Goal: Answer question/provide support: Share knowledge or assist other users

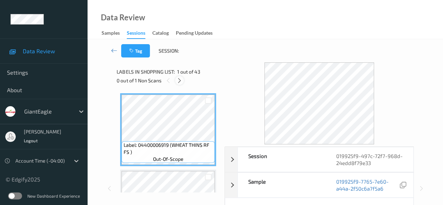
click at [181, 80] on icon at bounding box center [179, 80] width 6 height 6
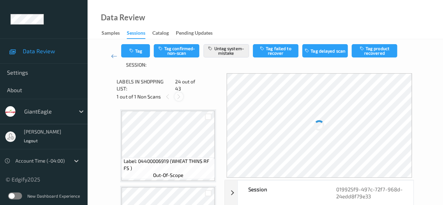
scroll to position [1683, 0]
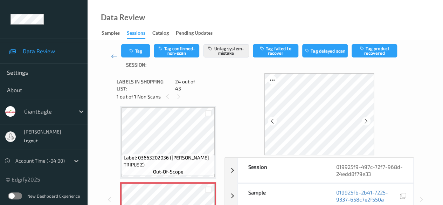
click at [115, 58] on icon at bounding box center [114, 56] width 6 height 7
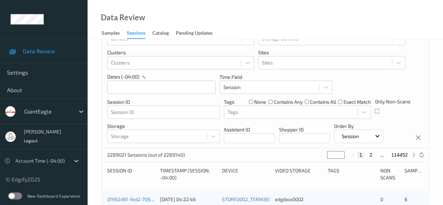
scroll to position [27, 0]
click at [152, 85] on input "text" at bounding box center [161, 87] width 109 height 13
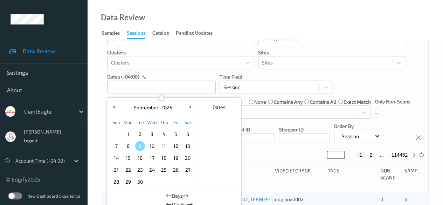
click at [114, 146] on span "7" at bounding box center [116, 146] width 10 height 10
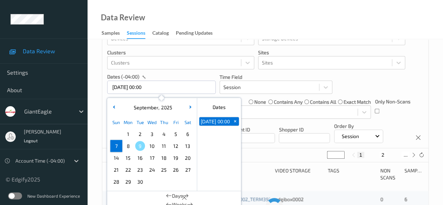
click at [115, 146] on span "7" at bounding box center [116, 146] width 10 height 10
type input "07/09/2025 00:00 -> 07/09/2025 23:59"
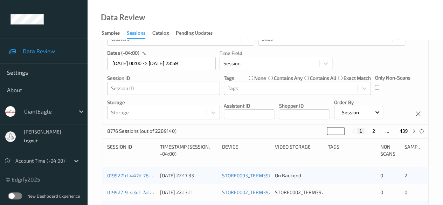
scroll to position [62, 0]
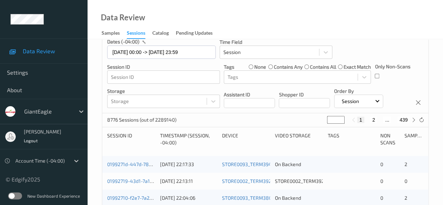
click at [380, 76] on div "Only Non-Scans" at bounding box center [392, 73] width 35 height 21
click at [373, 119] on button "2" at bounding box center [374, 120] width 7 height 6
type input "*"
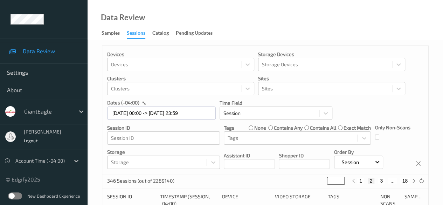
scroll to position [0, 0]
click at [382, 182] on button "3" at bounding box center [381, 181] width 7 height 6
type input "*"
click at [383, 183] on button "4" at bounding box center [385, 181] width 7 height 6
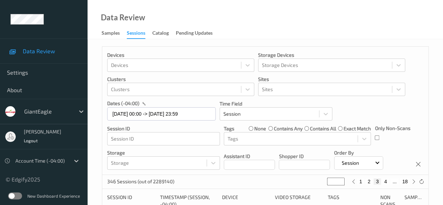
type input "*"
click at [389, 182] on button "5" at bounding box center [388, 181] width 7 height 6
type input "*"
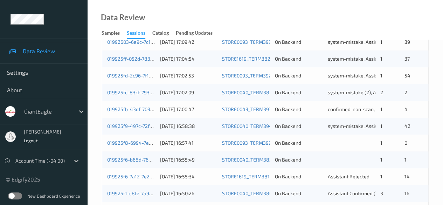
scroll to position [245, 0]
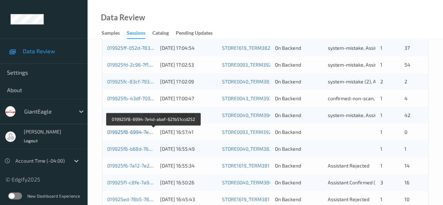
click at [137, 132] on link "019925f8-6994-7e4d-abaf-621b51ccd252" at bounding box center [154, 132] width 94 height 6
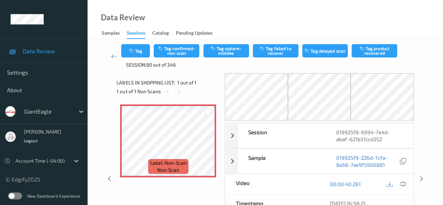
drag, startPoint x: 406, startPoint y: 182, endPoint x: 382, endPoint y: 178, distance: 24.5
click at [406, 182] on icon at bounding box center [403, 184] width 6 height 6
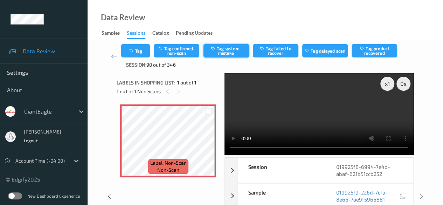
click at [214, 49] on icon "button" at bounding box center [213, 48] width 6 height 5
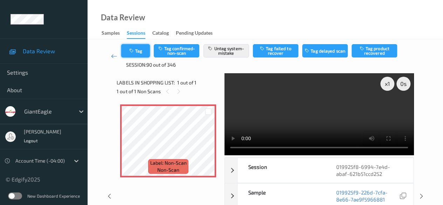
click at [140, 47] on button "Tag" at bounding box center [135, 50] width 29 height 13
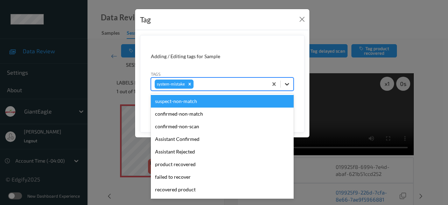
click at [287, 84] on icon at bounding box center [287, 84] width 4 height 2
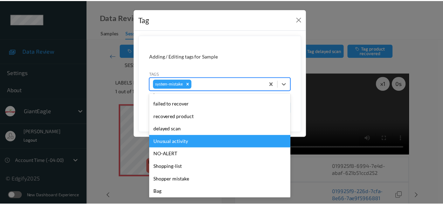
scroll to position [74, 0]
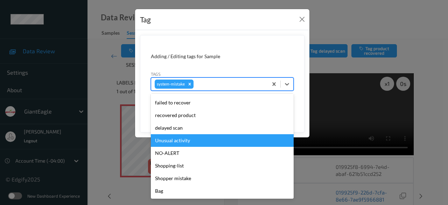
click at [194, 141] on div "Unusual activity" at bounding box center [222, 140] width 143 height 13
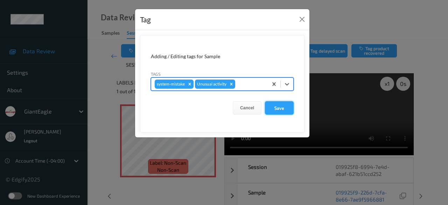
click at [285, 108] on button "Save" at bounding box center [279, 107] width 29 height 13
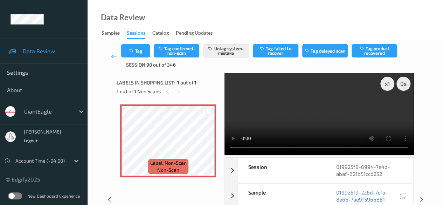
click at [113, 57] on icon at bounding box center [114, 56] width 6 height 7
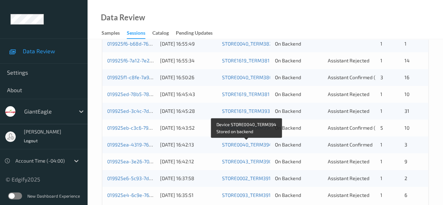
scroll to position [315, 0]
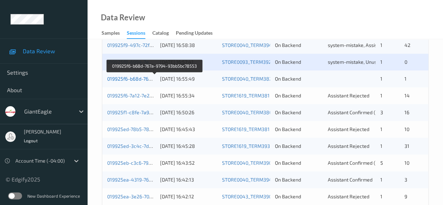
click at [139, 78] on link "019925f6-b68d-767a-9794-93bb5bc78553" at bounding box center [154, 79] width 95 height 6
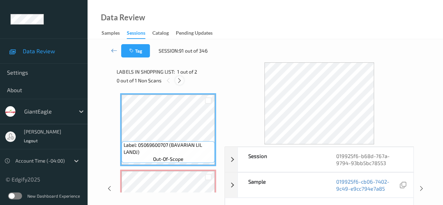
click at [176, 81] on icon at bounding box center [179, 80] width 6 height 6
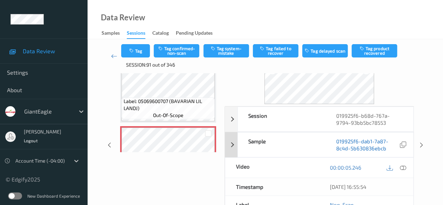
scroll to position [70, 0]
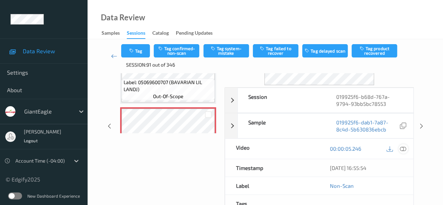
click at [403, 150] on icon at bounding box center [403, 148] width 6 height 6
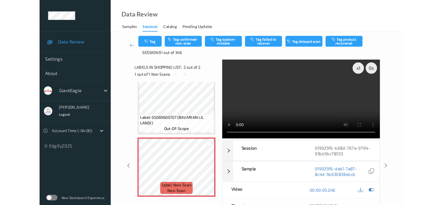
scroll to position [11, 0]
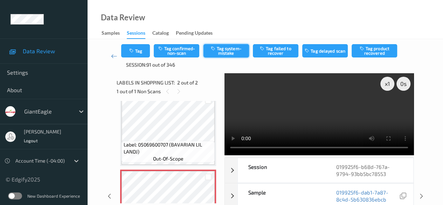
click at [223, 45] on button "Tag system-mistake" at bounding box center [226, 50] width 46 height 13
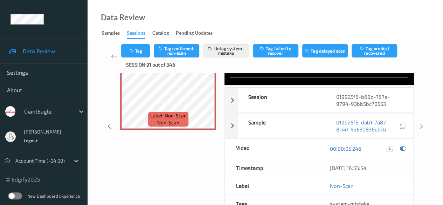
scroll to position [0, 0]
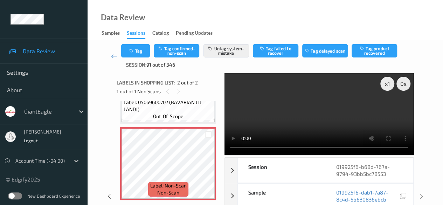
click at [116, 54] on icon at bounding box center [114, 56] width 6 height 7
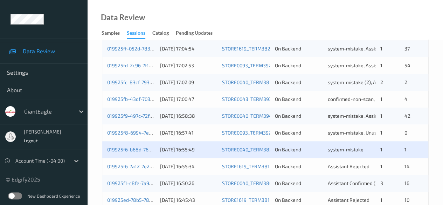
scroll to position [245, 0]
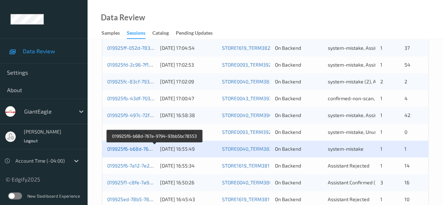
click at [136, 150] on link "019925f6-b68d-767a-9794-93bb5bc78553" at bounding box center [154, 149] width 95 height 6
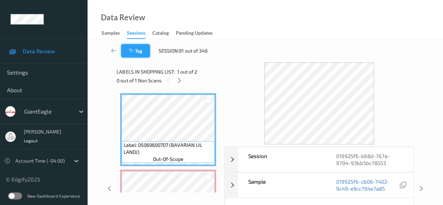
click at [136, 53] on button "Tag" at bounding box center [135, 50] width 29 height 13
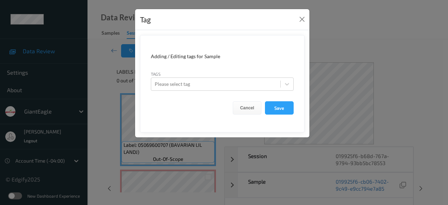
click at [191, 180] on div "Tag Adding / Editing tags for Sample Tags Please select tag Cancel Save" at bounding box center [224, 102] width 448 height 205
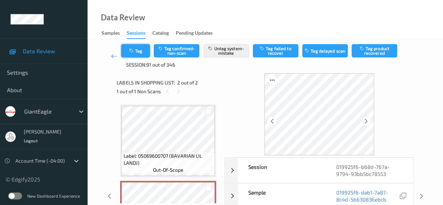
click at [128, 49] on button "Tag" at bounding box center [135, 50] width 29 height 13
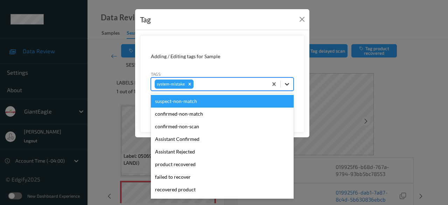
click at [289, 81] on icon at bounding box center [287, 84] width 7 height 7
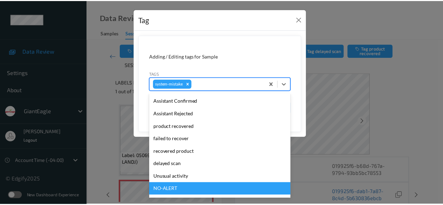
scroll to position [70, 0]
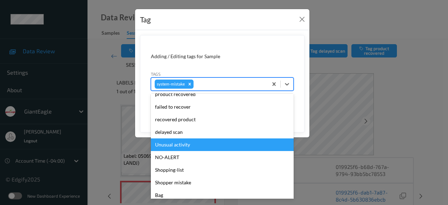
click at [191, 146] on div "Unusual activity" at bounding box center [222, 144] width 143 height 13
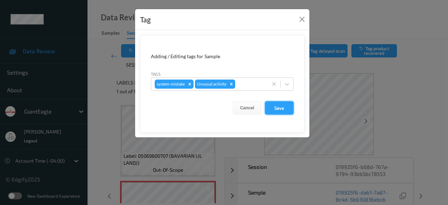
click at [274, 109] on button "Save" at bounding box center [279, 107] width 29 height 13
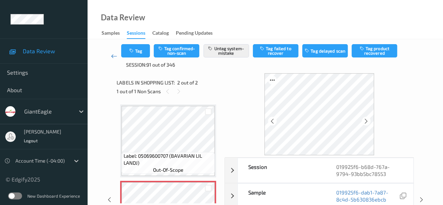
click at [113, 56] on icon at bounding box center [114, 56] width 6 height 7
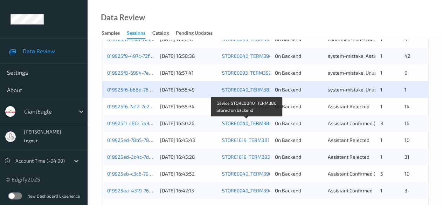
scroll to position [315, 0]
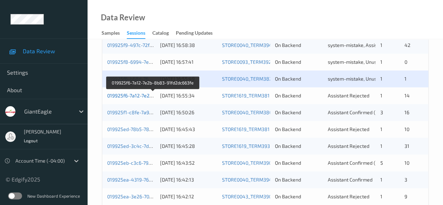
click at [133, 95] on link "019925f6-7a12-7e2b-8b83-91fd2dc663fe" at bounding box center [153, 95] width 92 height 6
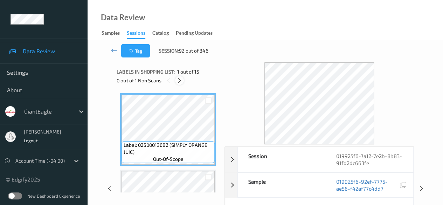
click at [180, 82] on icon at bounding box center [179, 80] width 6 height 6
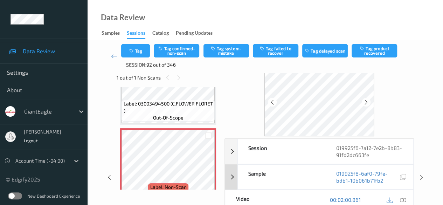
scroll to position [35, 0]
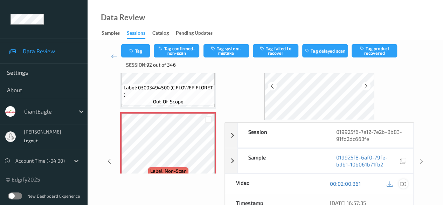
click at [402, 181] on icon at bounding box center [403, 183] width 6 height 6
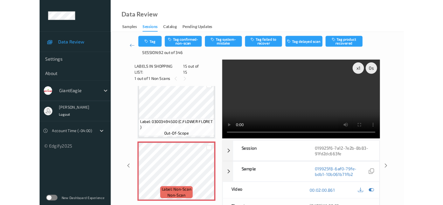
scroll to position [1004, 0]
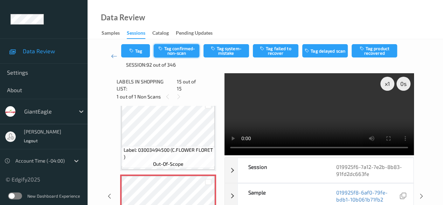
click at [190, 50] on button "Tag confirmed-non-scan" at bounding box center [177, 50] width 46 height 13
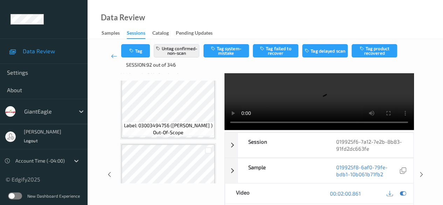
scroll to position [0, 0]
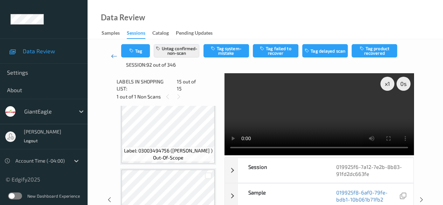
click at [113, 57] on icon at bounding box center [114, 56] width 6 height 7
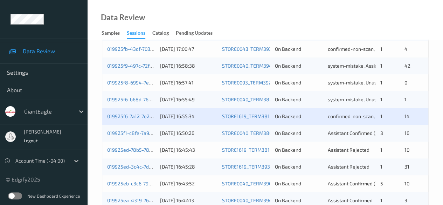
scroll to position [315, 0]
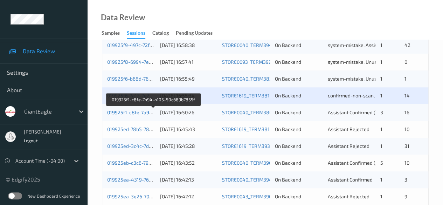
click at [134, 111] on link "019925f1-c8fe-7a94-a105-50c689b7855f" at bounding box center [153, 112] width 92 height 6
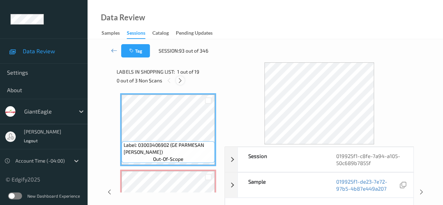
click at [181, 82] on icon at bounding box center [180, 80] width 6 height 6
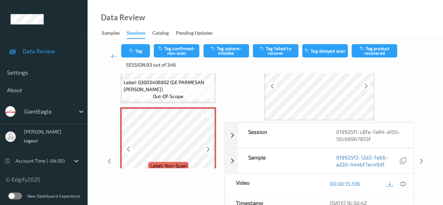
scroll to position [74, 0]
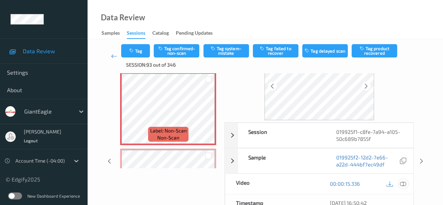
click at [404, 183] on icon at bounding box center [403, 183] width 6 height 6
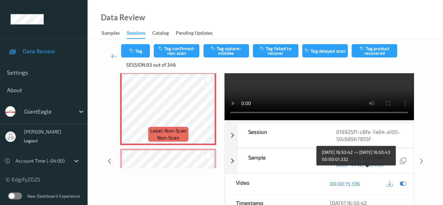
scroll to position [0, 0]
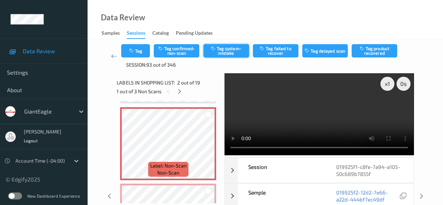
click at [221, 52] on button "Tag system-mistake" at bounding box center [226, 50] width 46 height 13
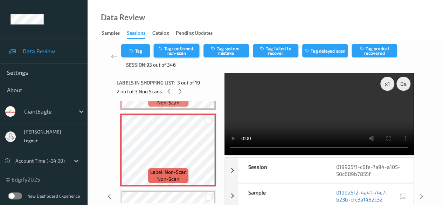
click at [179, 53] on button "Tag confirmed-non-scan" at bounding box center [177, 50] width 46 height 13
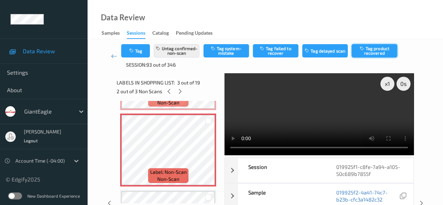
click at [378, 52] on button "Tag product recovered" at bounding box center [375, 50] width 46 height 13
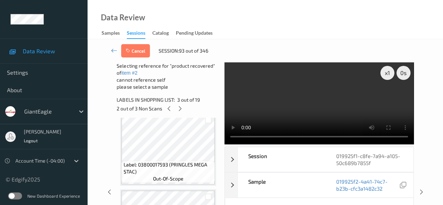
scroll to position [249, 0]
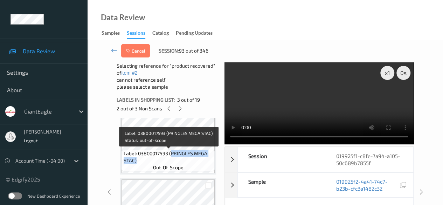
drag, startPoint x: 170, startPoint y: 154, endPoint x: 207, endPoint y: 164, distance: 38.4
click at [207, 164] on span "Label: 03800017593 (PRINGLES MEGA STAC)" at bounding box center [169, 157] width 90 height 14
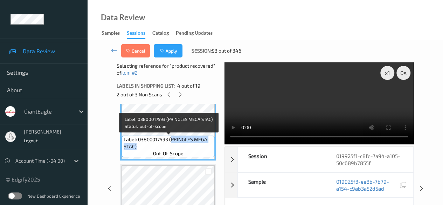
copy span "PRINGLES MEGA STAC)"
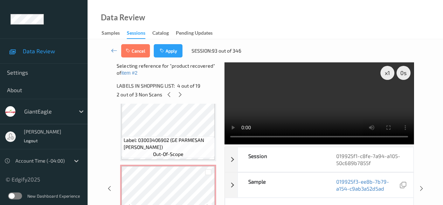
scroll to position [4, 0]
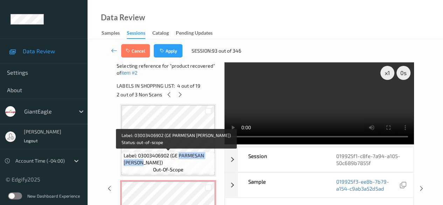
drag, startPoint x: 179, startPoint y: 154, endPoint x: 207, endPoint y: 162, distance: 29.2
click at [207, 162] on span "Label: 03003406902 (GE PARMESAN ROMANO)" at bounding box center [169, 159] width 90 height 14
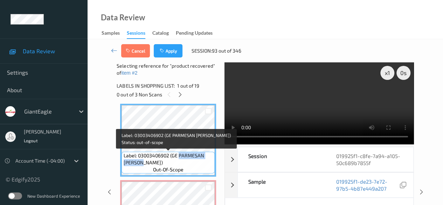
copy span "PARMESAN ROMANO)"
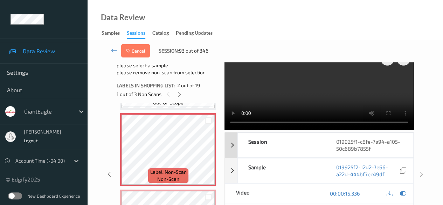
scroll to position [0, 0]
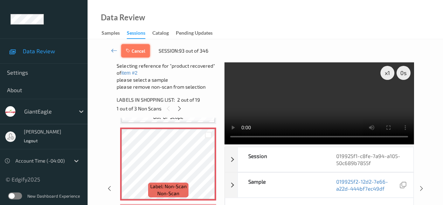
click at [130, 52] on icon "button" at bounding box center [129, 50] width 6 height 5
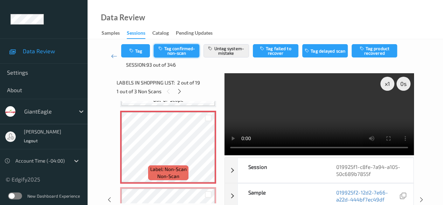
click at [178, 52] on button "Tag confirmed-non-scan" at bounding box center [177, 50] width 46 height 13
click at [224, 51] on button "Untag system-mistake" at bounding box center [226, 50] width 46 height 13
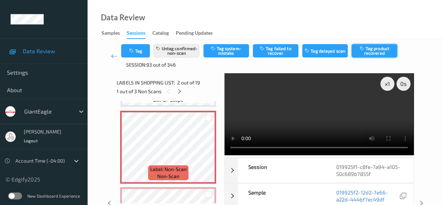
click at [372, 53] on button "Tag product recovered" at bounding box center [375, 50] width 46 height 13
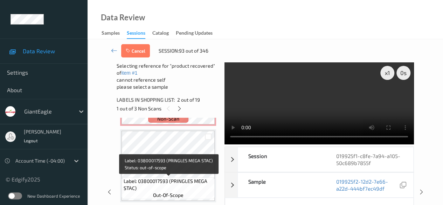
scroll to position [210, 0]
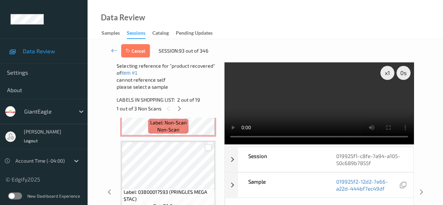
click at [205, 148] on div at bounding box center [208, 147] width 7 height 7
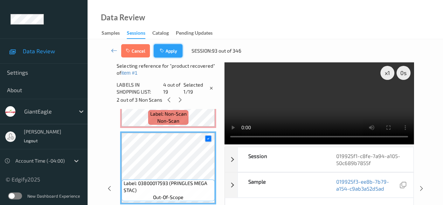
click at [168, 56] on button "Apply" at bounding box center [168, 50] width 29 height 13
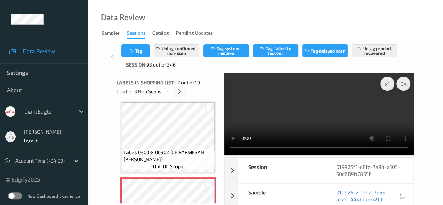
click at [180, 92] on icon at bounding box center [179, 91] width 6 height 6
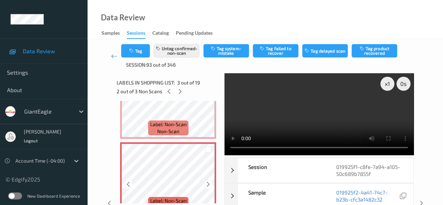
scroll to position [150, 0]
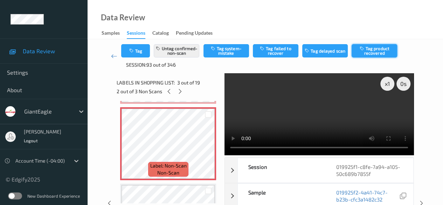
click at [364, 48] on icon "button" at bounding box center [362, 48] width 6 height 5
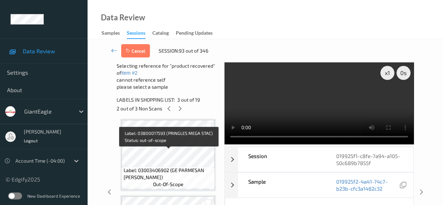
scroll to position [395, 0]
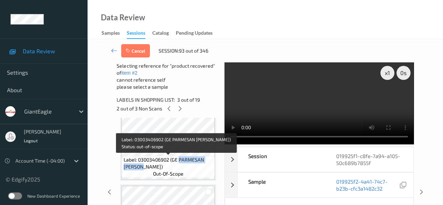
drag, startPoint x: 179, startPoint y: 160, endPoint x: 210, endPoint y: 168, distance: 31.8
click at [210, 168] on span "Label: 03003406902 (GE PARMESAN ROMANO)" at bounding box center [169, 163] width 90 height 14
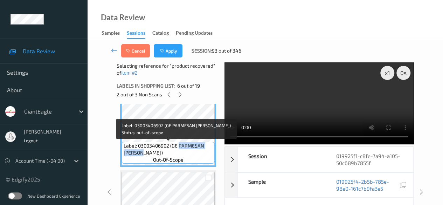
copy span "PARMESAN ROMANO)"
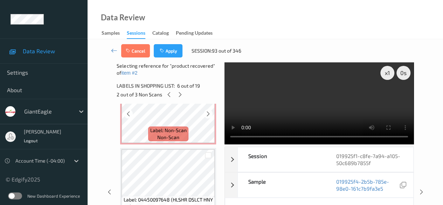
scroll to position [675, 0]
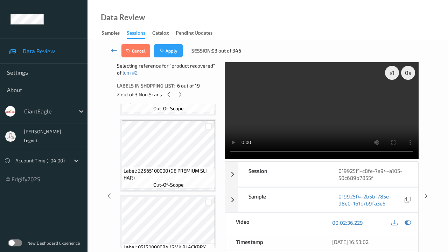
click at [225, 159] on video at bounding box center [322, 110] width 194 height 97
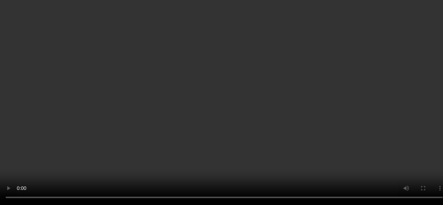
scroll to position [640, 0]
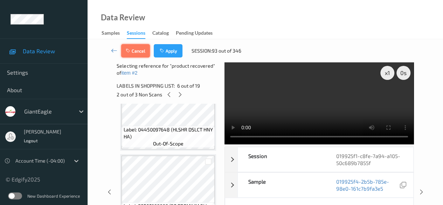
click at [134, 52] on button "Cancel" at bounding box center [135, 50] width 29 height 13
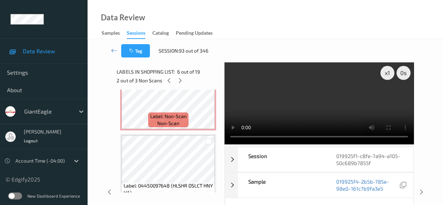
scroll to position [570, 0]
click at [179, 82] on icon at bounding box center [180, 80] width 6 height 6
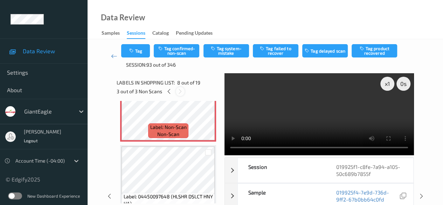
scroll to position [462, 0]
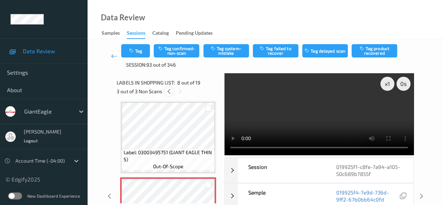
click at [168, 91] on icon at bounding box center [169, 91] width 6 height 6
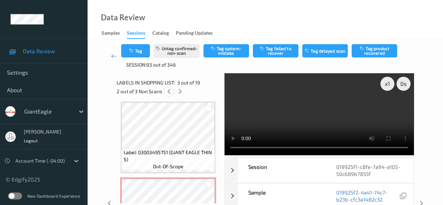
scroll to position [80, 0]
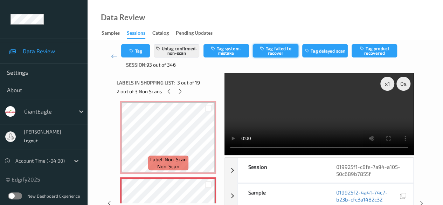
click at [283, 51] on button "Tag failed to recover" at bounding box center [276, 50] width 46 height 13
click at [184, 92] on div at bounding box center [180, 91] width 9 height 9
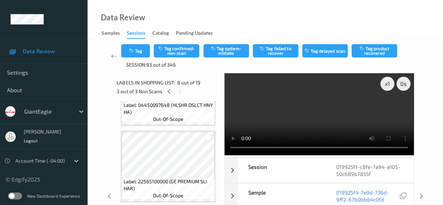
scroll to position [672, 0]
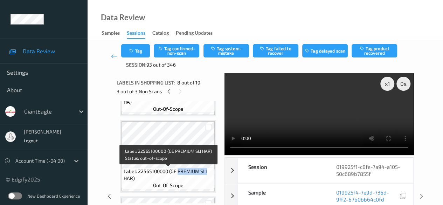
drag, startPoint x: 178, startPoint y: 172, endPoint x: 212, endPoint y: 174, distance: 33.3
click at [212, 174] on span "Label: 22565100000 (GE PREMIUM SLI HAR)" at bounding box center [169, 175] width 90 height 14
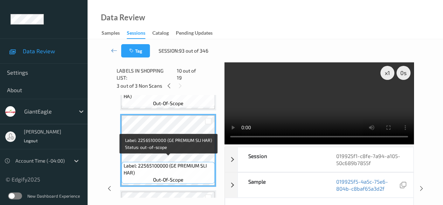
click at [139, 173] on div "Label: 22565100000 (GE PREMIUM SLI HAR) out-of-scope" at bounding box center [168, 173] width 93 height 22
drag, startPoint x: 178, startPoint y: 159, endPoint x: 209, endPoint y: 169, distance: 33.1
click at [209, 169] on span "Label: 22565100000 (GE PREMIUM SLI HAR)" at bounding box center [169, 169] width 90 height 14
copy span "PREMIUM SLI HAR)"
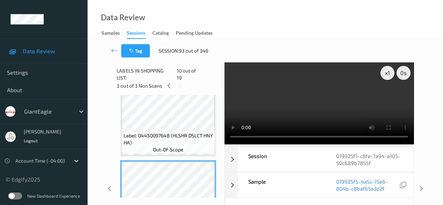
scroll to position [602, 0]
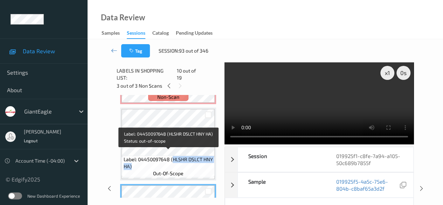
drag, startPoint x: 172, startPoint y: 154, endPoint x: 209, endPoint y: 163, distance: 38.1
click at [209, 163] on span "Label: 04450097648 (HLSHR DSLCT HNY HA)" at bounding box center [169, 163] width 90 height 14
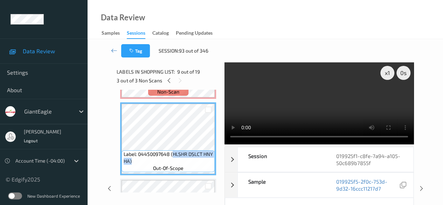
copy span "HLSHR DSLCT HNY HA)"
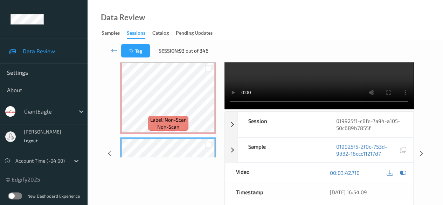
scroll to position [0, 0]
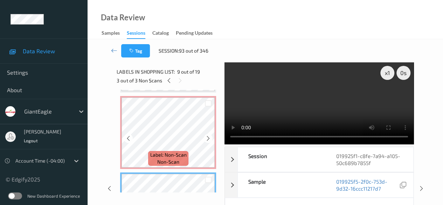
click at [209, 107] on div at bounding box center [207, 103] width 13 height 12
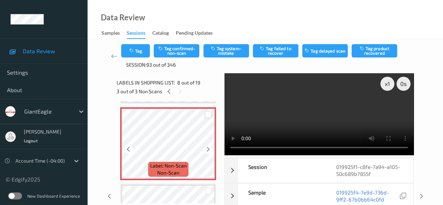
click at [209, 115] on div at bounding box center [208, 114] width 7 height 7
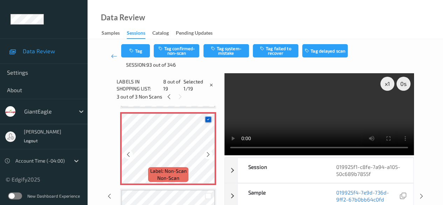
click at [207, 119] on icon at bounding box center [208, 119] width 5 height 5
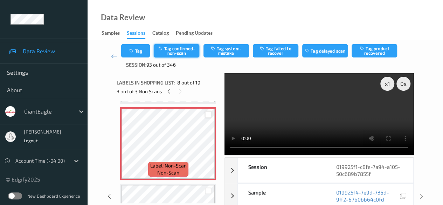
click at [178, 51] on button "Tag confirmed-non-scan" at bounding box center [177, 50] width 46 height 13
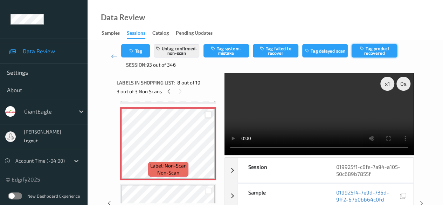
click at [378, 52] on button "Tag product recovered" at bounding box center [375, 50] width 46 height 13
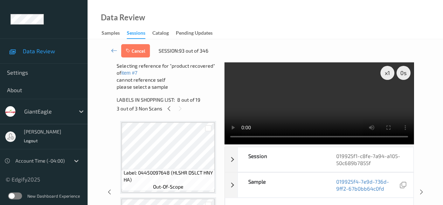
scroll to position [602, 0]
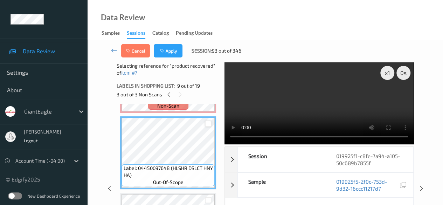
click at [209, 126] on div at bounding box center [208, 123] width 7 height 7
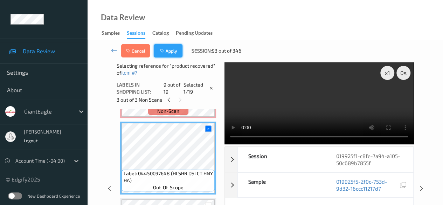
click at [174, 50] on button "Apply" at bounding box center [168, 50] width 29 height 13
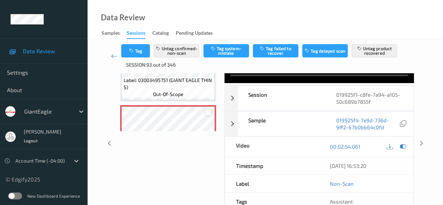
scroll to position [165, 0]
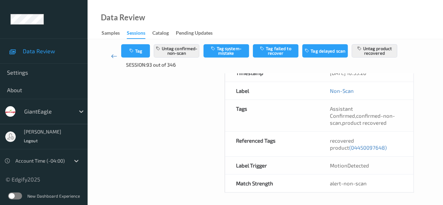
click at [113, 54] on icon at bounding box center [114, 56] width 6 height 7
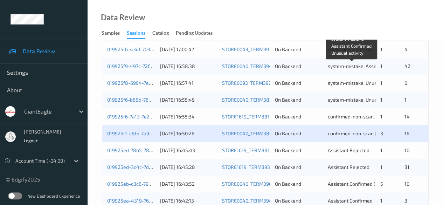
scroll to position [350, 0]
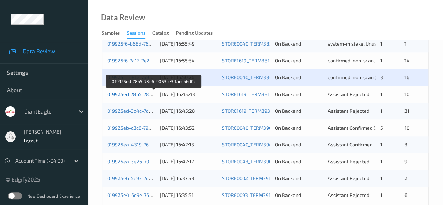
click at [130, 95] on link "019925ed-78b5-78e6-9053-e3ffaecb6d0c" at bounding box center [154, 94] width 94 height 6
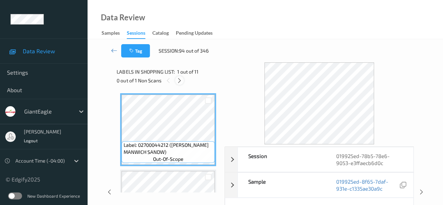
click at [181, 82] on icon at bounding box center [179, 80] width 6 height 6
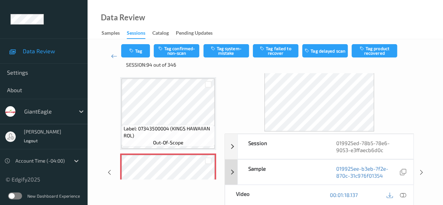
scroll to position [35, 0]
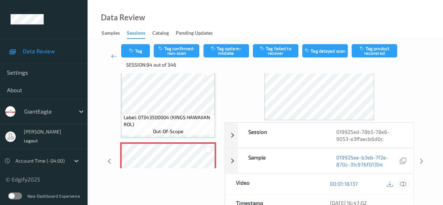
click at [405, 180] on icon at bounding box center [403, 183] width 6 height 6
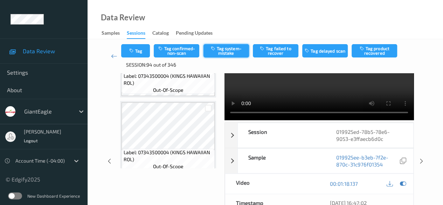
click at [226, 50] on button "Tag system-mistake" at bounding box center [226, 50] width 46 height 13
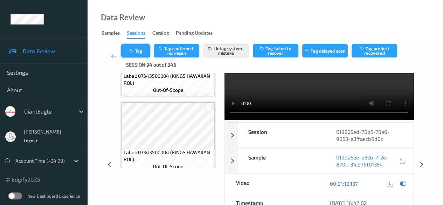
click at [138, 52] on button "Tag" at bounding box center [135, 50] width 29 height 13
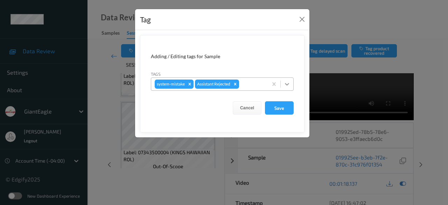
click at [287, 85] on icon at bounding box center [287, 84] width 7 height 7
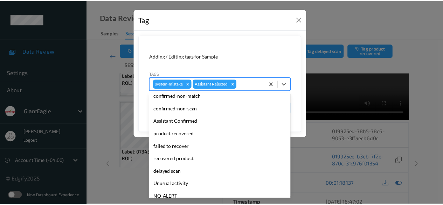
scroll to position [49, 0]
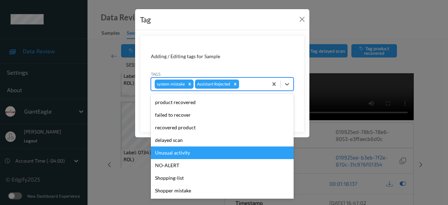
click at [186, 153] on div "Unusual activity" at bounding box center [222, 152] width 143 height 13
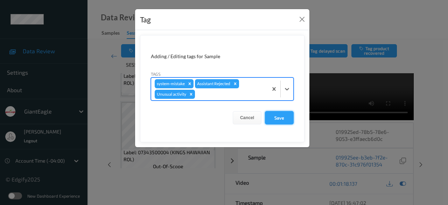
click at [284, 117] on button "Save" at bounding box center [279, 117] width 29 height 13
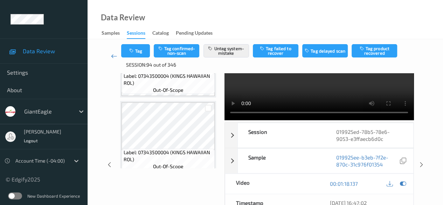
click at [112, 56] on icon at bounding box center [114, 56] width 6 height 7
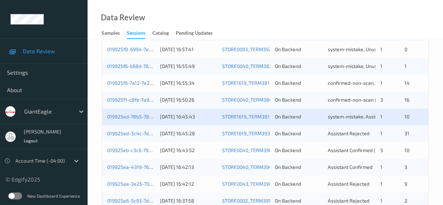
scroll to position [377, 0]
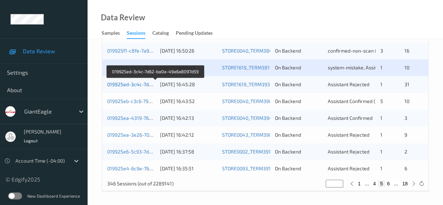
click at [135, 82] on link "019925ed-3c4c-7d62-ba0a-49a6a8097d59" at bounding box center [155, 84] width 97 height 6
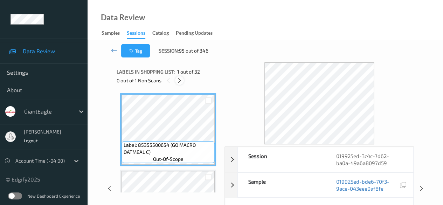
click at [180, 81] on icon at bounding box center [179, 80] width 6 height 6
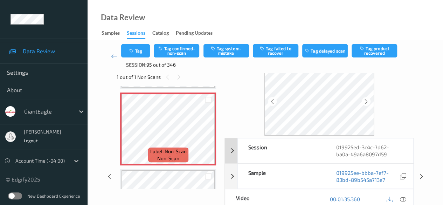
scroll to position [35, 0]
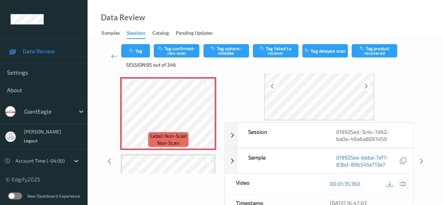
click at [404, 182] on icon at bounding box center [403, 183] width 6 height 6
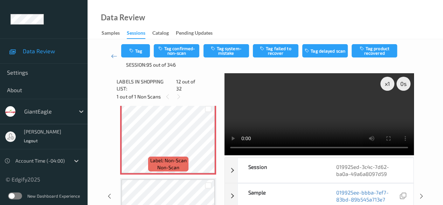
scroll to position [837, 0]
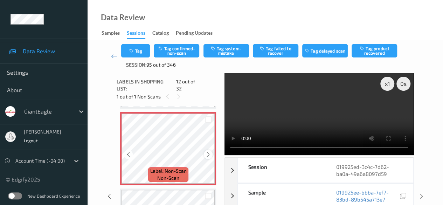
click at [208, 151] on icon at bounding box center [208, 154] width 6 height 6
click at [167, 46] on button "Tag confirmed-non-scan" at bounding box center [177, 50] width 46 height 13
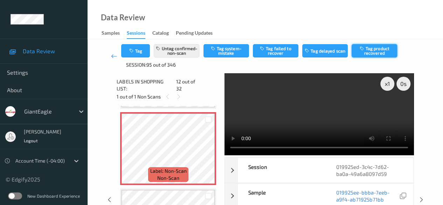
click at [378, 50] on button "Tag product recovered" at bounding box center [375, 50] width 46 height 13
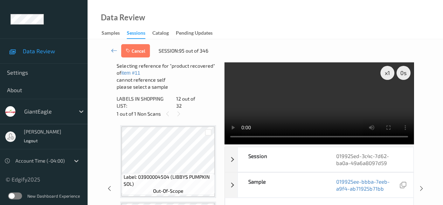
scroll to position [907, 0]
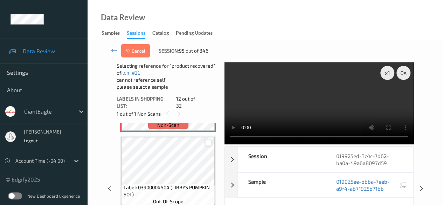
click at [207, 140] on div at bounding box center [208, 142] width 7 height 7
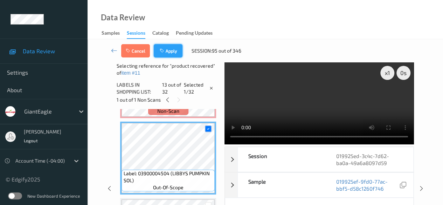
click at [173, 53] on button "Apply" at bounding box center [168, 50] width 29 height 13
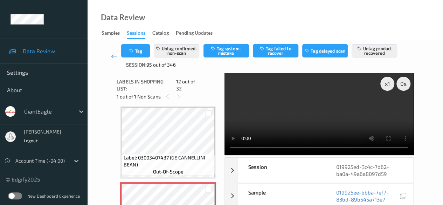
click at [115, 54] on icon at bounding box center [114, 56] width 6 height 7
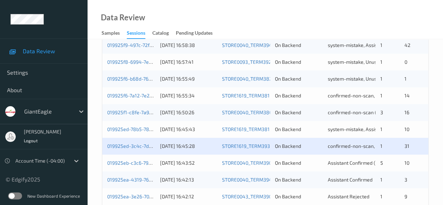
scroll to position [377, 0]
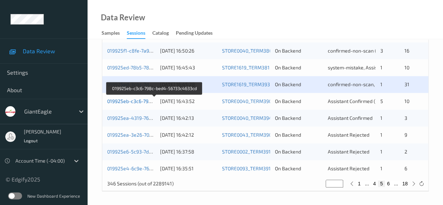
click at [127, 102] on link "019925eb-c3c6-798c-bed4-56733c4633cd" at bounding box center [155, 101] width 96 height 6
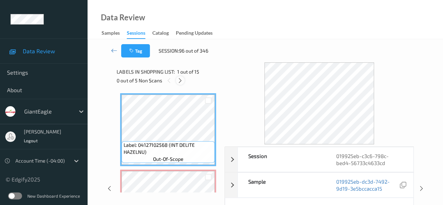
click at [179, 79] on icon at bounding box center [180, 80] width 6 height 6
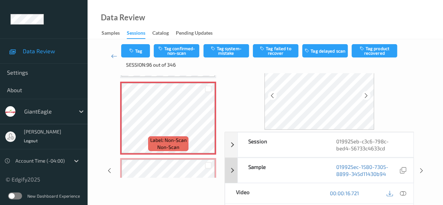
scroll to position [35, 0]
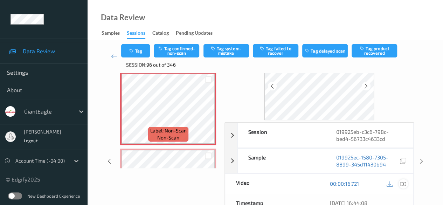
click at [401, 182] on icon at bounding box center [403, 183] width 6 height 6
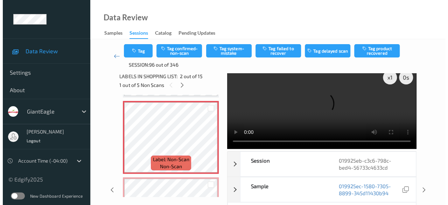
scroll to position [0, 0]
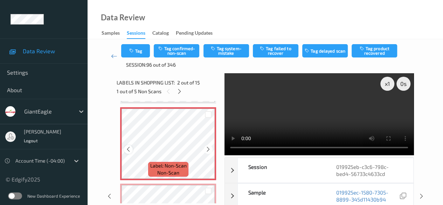
click at [125, 149] on icon at bounding box center [128, 149] width 6 height 6
click at [216, 52] on button "Tag system-mistake" at bounding box center [226, 50] width 46 height 13
click at [143, 53] on button "Tag" at bounding box center [135, 50] width 29 height 13
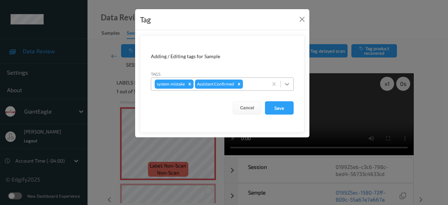
click at [289, 81] on icon at bounding box center [287, 84] width 7 height 7
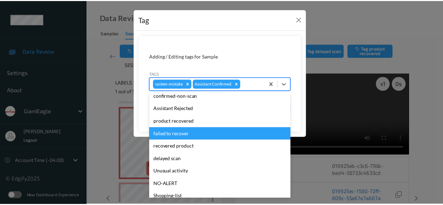
scroll to position [62, 0]
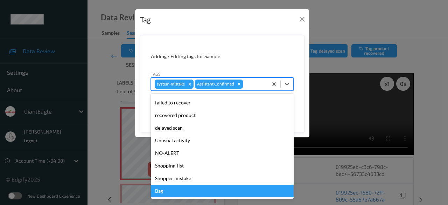
click at [192, 191] on div "Bag" at bounding box center [222, 191] width 143 height 13
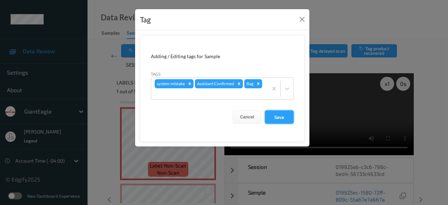
click at [281, 117] on button "Save" at bounding box center [279, 116] width 29 height 13
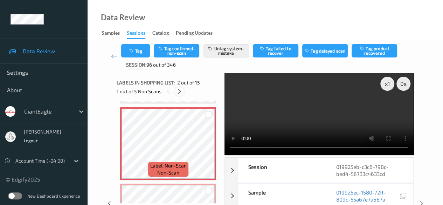
click at [181, 93] on icon at bounding box center [179, 91] width 6 height 6
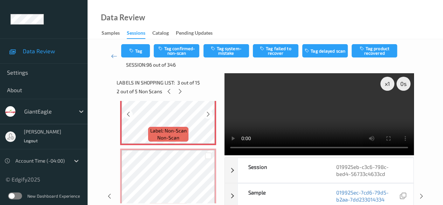
scroll to position [150, 0]
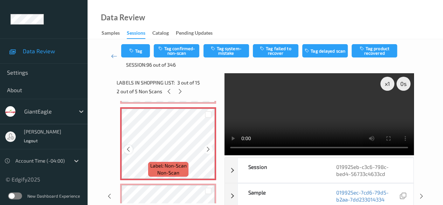
click at [127, 148] on icon at bounding box center [128, 149] width 6 height 6
click at [128, 148] on icon at bounding box center [128, 149] width 6 height 6
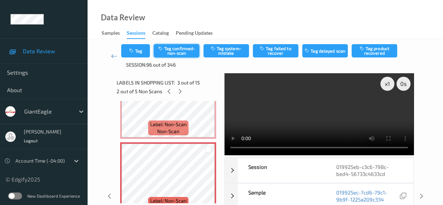
click at [181, 52] on button "Tag confirmed-non-scan" at bounding box center [177, 50] width 46 height 13
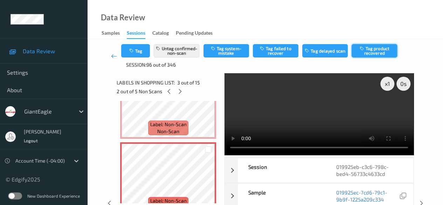
click at [375, 49] on button "Tag product recovered" at bounding box center [375, 50] width 46 height 13
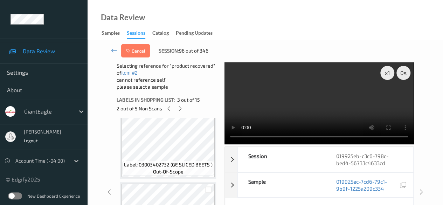
scroll to position [745, 0]
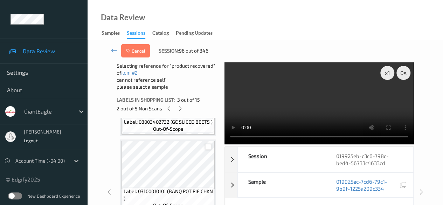
click at [209, 147] on div at bounding box center [208, 147] width 7 height 7
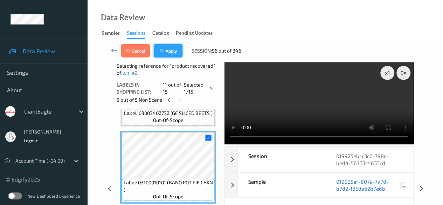
click at [170, 51] on button "Apply" at bounding box center [168, 50] width 29 height 13
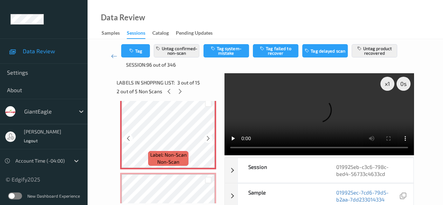
scroll to position [150, 0]
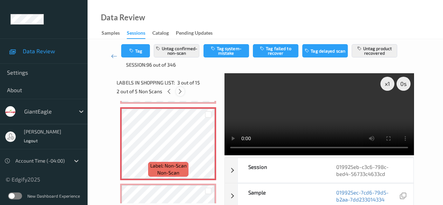
click at [180, 94] on icon at bounding box center [180, 91] width 6 height 6
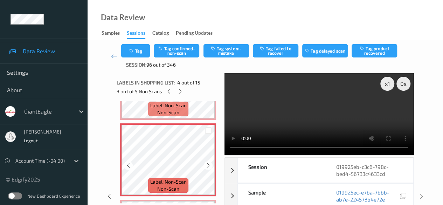
scroll to position [245, 0]
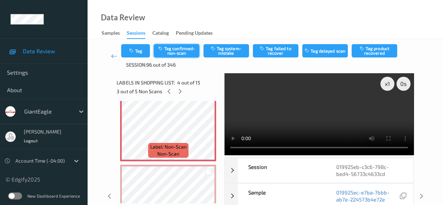
click at [180, 47] on button "Tag confirmed-non-scan" at bounding box center [177, 50] width 46 height 13
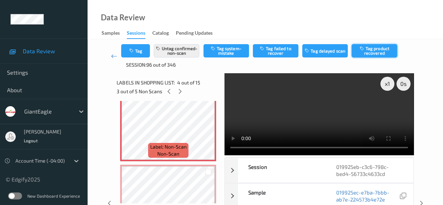
click at [366, 51] on button "Tag product recovered" at bounding box center [375, 50] width 46 height 13
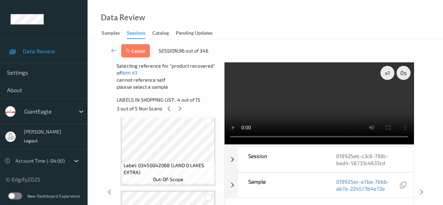
scroll to position [455, 0]
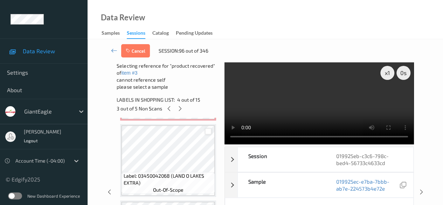
click at [207, 134] on div at bounding box center [208, 131] width 7 height 7
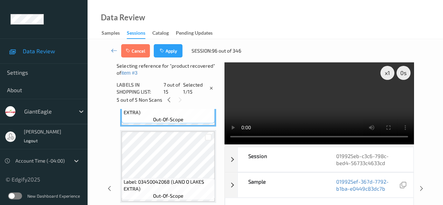
scroll to position [525, 0]
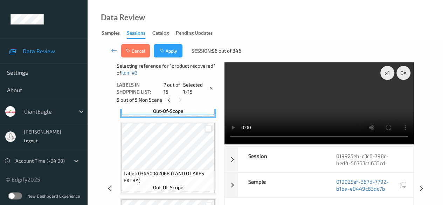
click at [207, 130] on div at bounding box center [208, 128] width 7 height 7
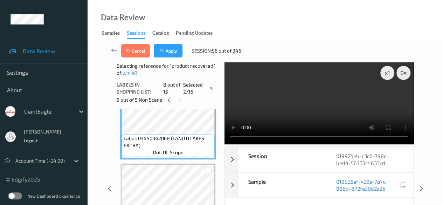
scroll to position [595, 0]
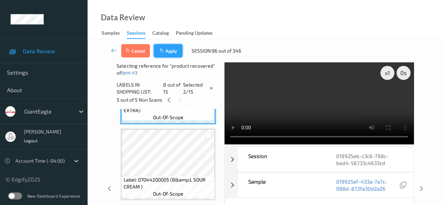
click at [173, 49] on button "Apply" at bounding box center [168, 50] width 29 height 13
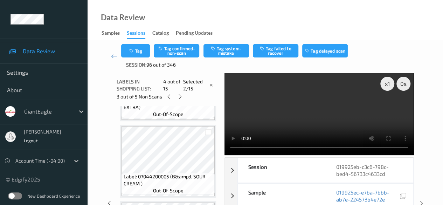
scroll to position [156, 0]
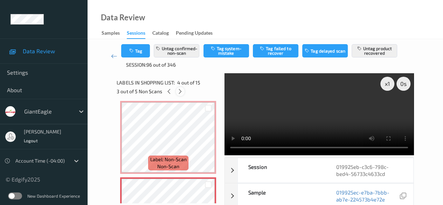
click at [181, 91] on icon at bounding box center [180, 91] width 6 height 6
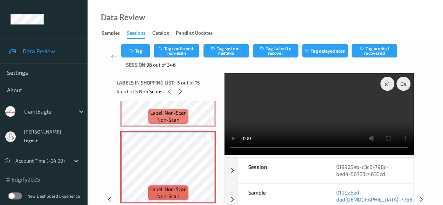
scroll to position [303, 0]
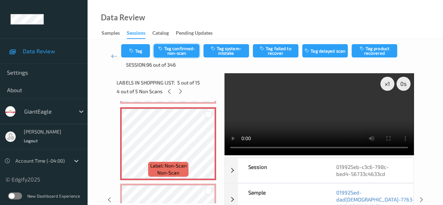
click at [175, 53] on button "Tag confirmed-non-scan" at bounding box center [177, 50] width 46 height 13
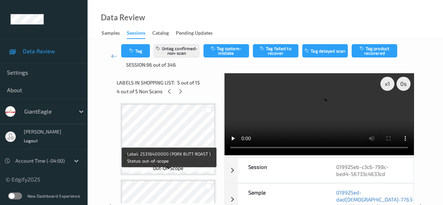
scroll to position [933, 0]
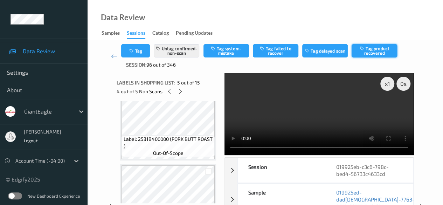
click at [371, 51] on button "Tag product recovered" at bounding box center [375, 50] width 46 height 13
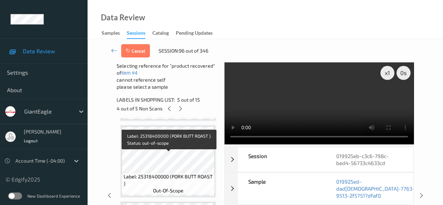
scroll to position [898, 0]
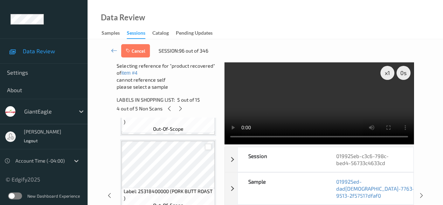
click at [207, 145] on div at bounding box center [208, 147] width 7 height 7
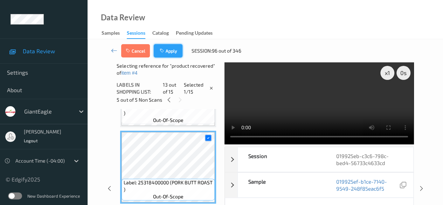
click at [167, 49] on button "Apply" at bounding box center [168, 50] width 29 height 13
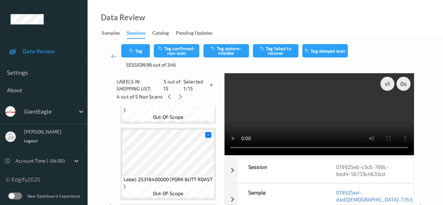
scroll to position [233, 0]
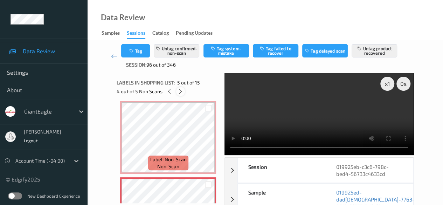
click at [178, 91] on icon at bounding box center [181, 91] width 6 height 6
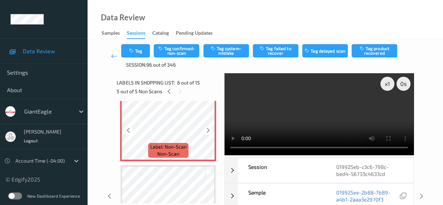
scroll to position [414, 0]
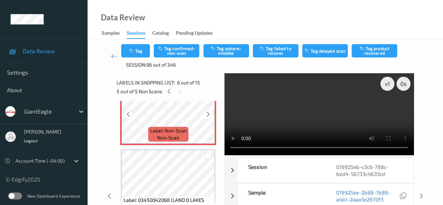
click at [130, 117] on icon at bounding box center [128, 114] width 6 height 6
click at [208, 113] on icon at bounding box center [208, 114] width 6 height 6
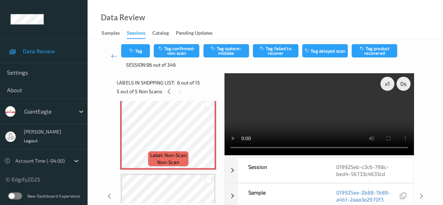
scroll to position [379, 0]
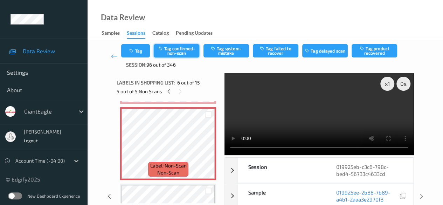
click at [174, 53] on button "Tag confirmed-non-scan" at bounding box center [177, 50] width 46 height 13
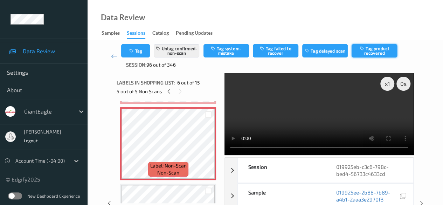
click at [372, 53] on button "Tag product recovered" at bounding box center [375, 50] width 46 height 13
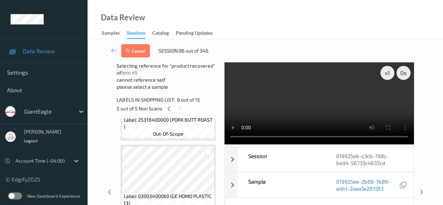
scroll to position [1046, 0]
click at [209, 154] on div at bounding box center [207, 151] width 13 height 12
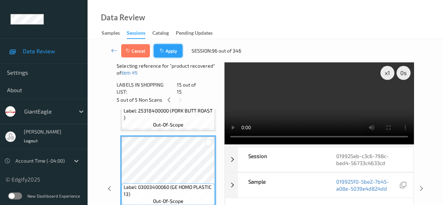
click at [162, 50] on icon "button" at bounding box center [163, 50] width 6 height 5
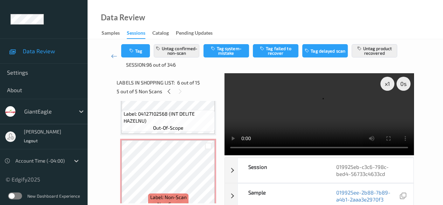
scroll to position [0, 0]
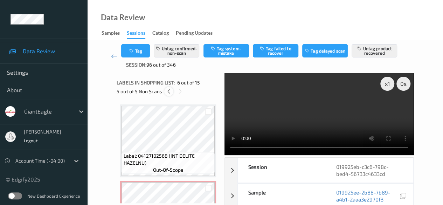
click at [169, 92] on icon at bounding box center [169, 91] width 6 height 6
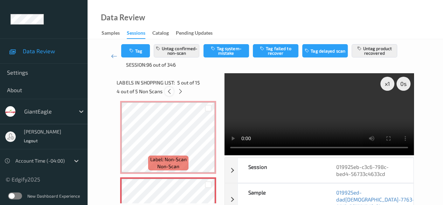
click at [168, 92] on icon at bounding box center [169, 91] width 6 height 6
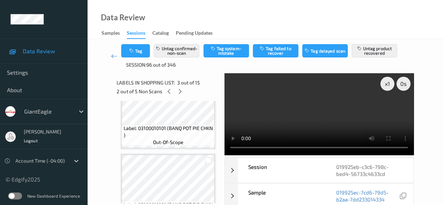
scroll to position [780, 0]
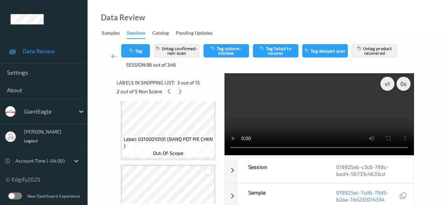
click at [208, 173] on div at bounding box center [208, 171] width 7 height 7
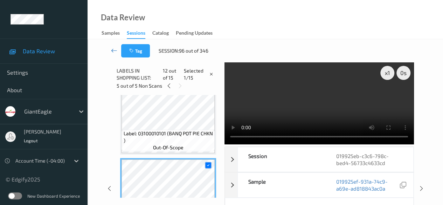
click at [112, 51] on icon at bounding box center [114, 50] width 6 height 7
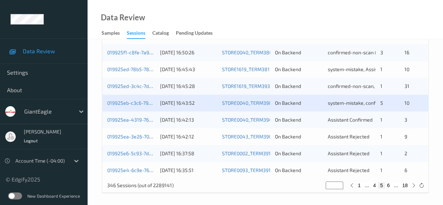
scroll to position [377, 0]
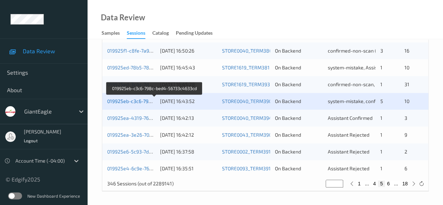
click at [130, 101] on link "019925eb-c3c6-798c-bed4-56733c4633cd" at bounding box center [155, 101] width 96 height 6
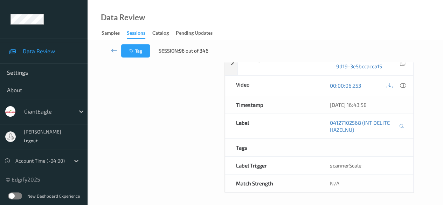
scroll to position [123, 0]
click at [115, 52] on icon at bounding box center [114, 50] width 6 height 7
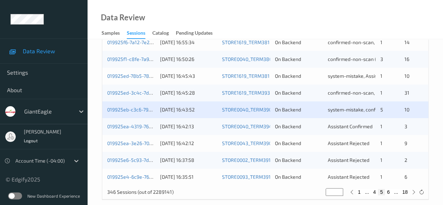
scroll to position [377, 0]
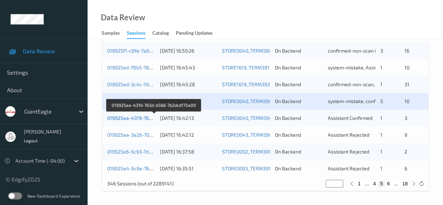
click at [141, 120] on link "019925ea-4319-763d-b566-7b2dcd173a09" at bounding box center [154, 118] width 94 height 6
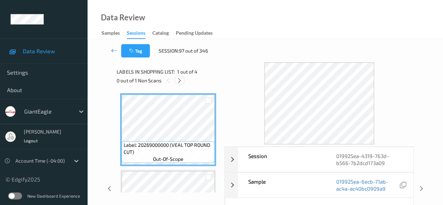
click at [181, 82] on icon at bounding box center [179, 80] width 6 height 6
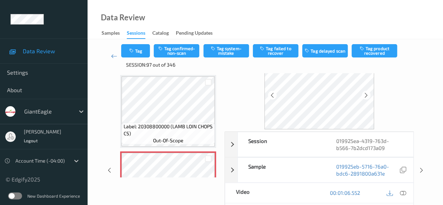
scroll to position [35, 0]
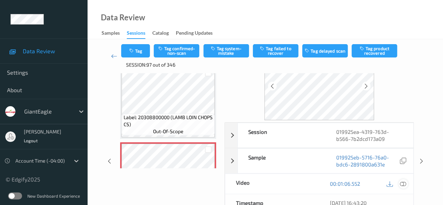
click at [401, 182] on icon at bounding box center [403, 183] width 6 height 6
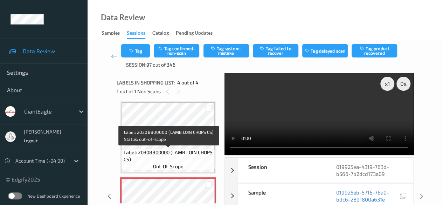
scroll to position [206, 0]
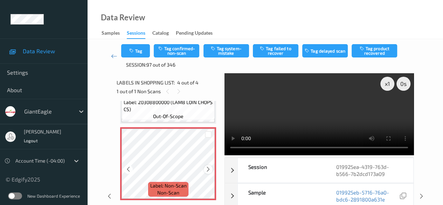
click at [208, 168] on icon at bounding box center [208, 169] width 6 height 6
click at [210, 170] on icon at bounding box center [208, 169] width 6 height 6
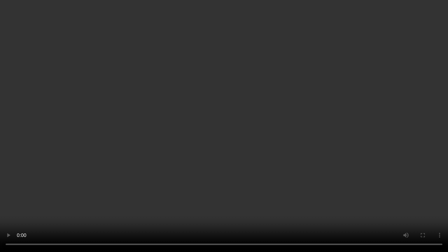
click at [436, 205] on video at bounding box center [224, 126] width 448 height 252
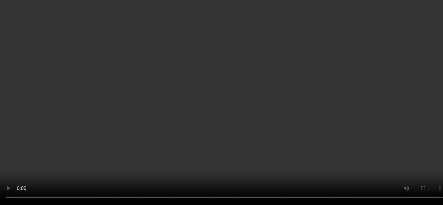
scroll to position [206, 0]
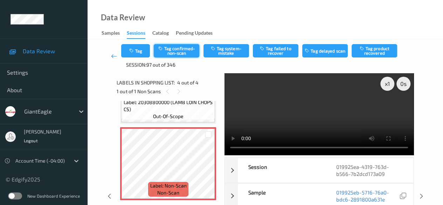
click at [185, 54] on button "Tag confirmed-non-scan" at bounding box center [177, 50] width 46 height 13
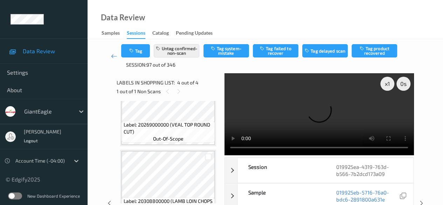
scroll to position [0, 0]
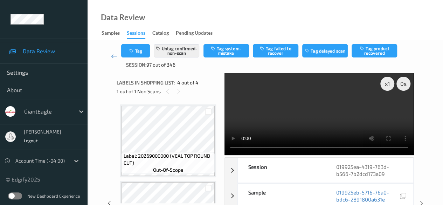
click at [115, 57] on icon at bounding box center [114, 56] width 6 height 7
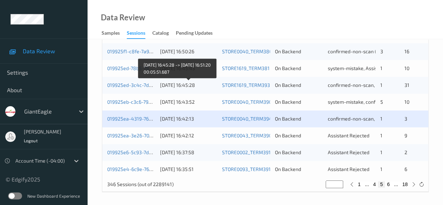
scroll to position [377, 0]
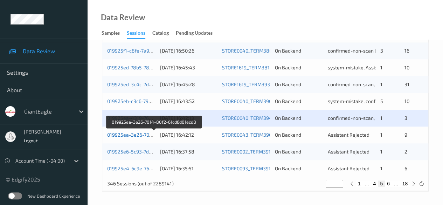
click at [139, 136] on link "019925ea-3e26-7014-80f2-61cd6d01ecd8" at bounding box center [154, 135] width 94 height 6
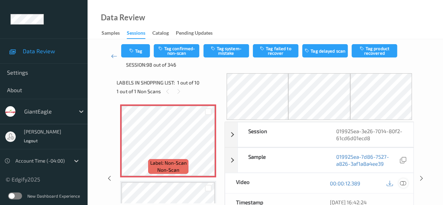
click at [401, 182] on icon at bounding box center [403, 183] width 6 height 6
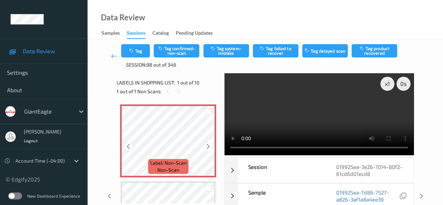
click at [128, 145] on icon at bounding box center [128, 146] width 6 height 6
click at [174, 49] on button "Tag confirmed-non-scan" at bounding box center [177, 50] width 46 height 13
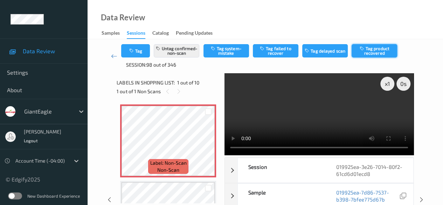
click at [368, 54] on button "Tag product recovered" at bounding box center [375, 50] width 46 height 13
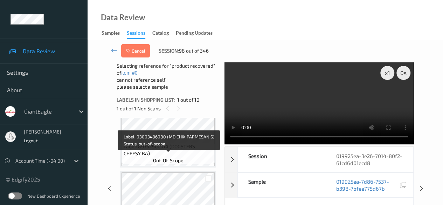
scroll to position [175, 0]
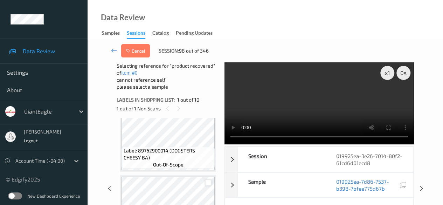
click at [210, 182] on div at bounding box center [208, 182] width 7 height 7
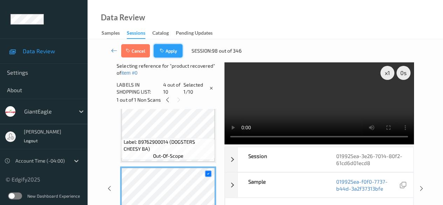
click at [171, 53] on button "Apply" at bounding box center [168, 50] width 29 height 13
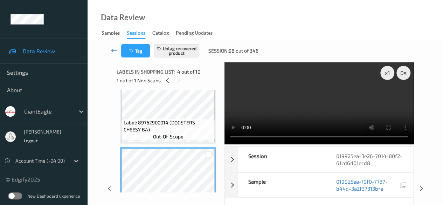
click at [115, 50] on icon at bounding box center [114, 50] width 6 height 7
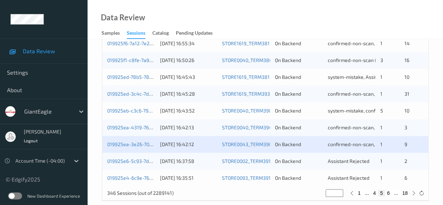
scroll to position [377, 0]
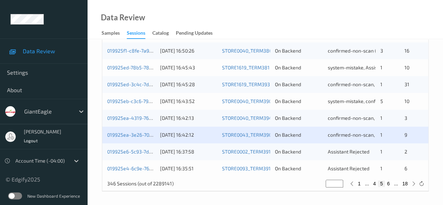
click at [139, 154] on div "019925e6-5c93-7dc4-962c-7c8fa352492a" at bounding box center [131, 151] width 48 height 7
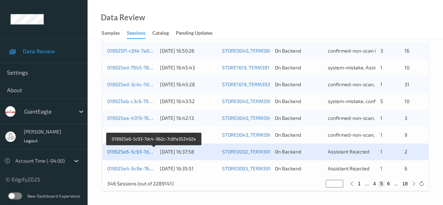
click at [134, 150] on link "019925e6-5c93-7dc4-962c-7c8fa352492a" at bounding box center [154, 151] width 95 height 6
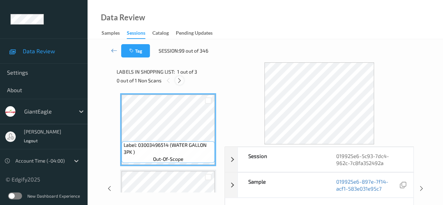
click at [179, 79] on icon at bounding box center [179, 80] width 6 height 6
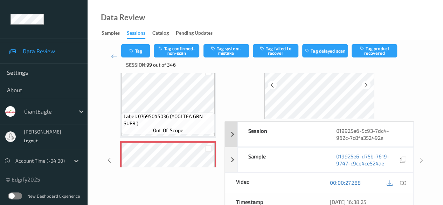
scroll to position [70, 0]
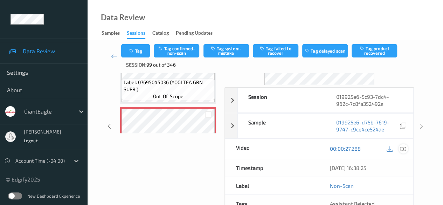
click at [402, 147] on icon at bounding box center [403, 148] width 6 height 6
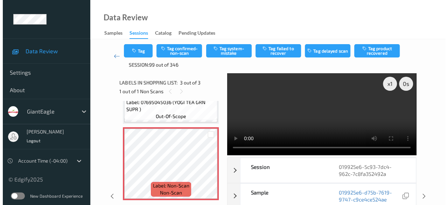
scroll to position [88, 0]
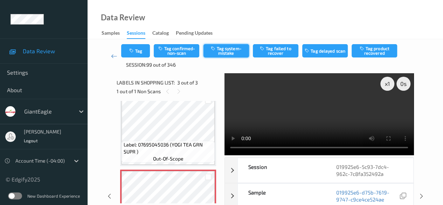
click at [219, 54] on button "Tag system-mistake" at bounding box center [226, 50] width 46 height 13
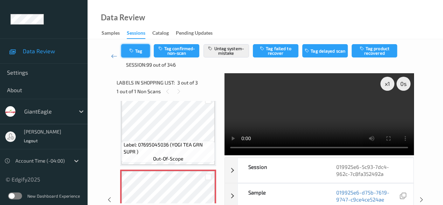
click at [136, 46] on button "Tag" at bounding box center [135, 50] width 29 height 13
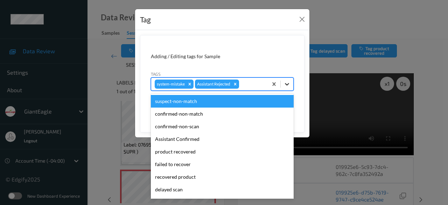
drag, startPoint x: 288, startPoint y: 85, endPoint x: 252, endPoint y: 100, distance: 38.6
click at [288, 85] on icon at bounding box center [287, 84] width 7 height 7
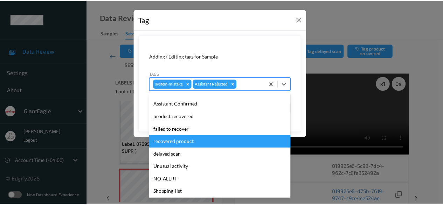
scroll to position [62, 0]
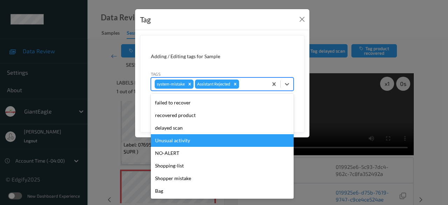
click at [191, 140] on div "Unusual activity" at bounding box center [222, 140] width 143 height 13
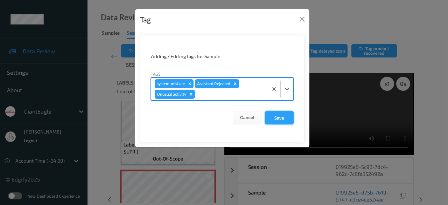
click at [284, 118] on button "Save" at bounding box center [279, 117] width 29 height 13
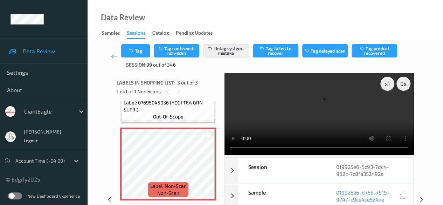
scroll to position [130, 0]
click at [115, 55] on icon at bounding box center [114, 56] width 6 height 7
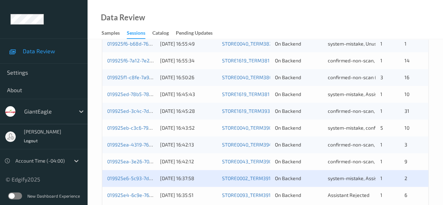
scroll to position [377, 0]
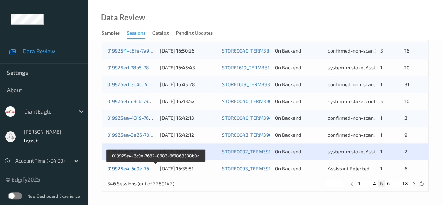
click at [131, 166] on link "019925e4-6c9e-7682-8683-6f6868538b0a" at bounding box center [156, 168] width 98 height 6
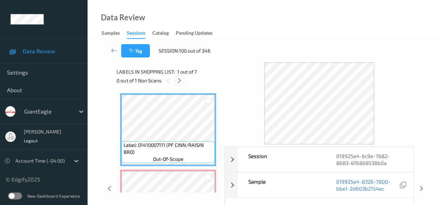
click at [181, 78] on icon at bounding box center [179, 80] width 6 height 6
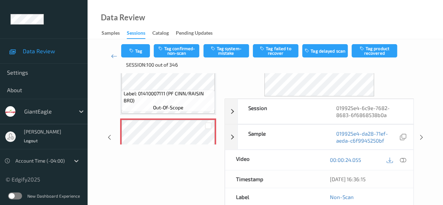
scroll to position [70, 0]
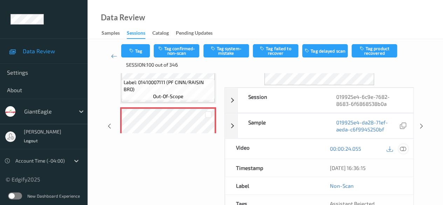
click at [401, 147] on icon at bounding box center [403, 148] width 6 height 6
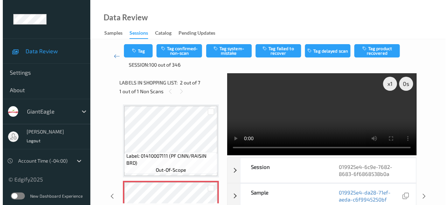
scroll to position [35, 0]
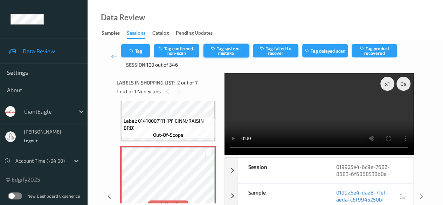
click at [231, 51] on button "Tag system-mistake" at bounding box center [226, 50] width 46 height 13
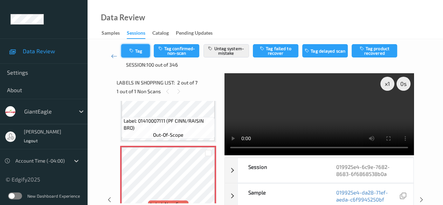
click at [141, 51] on button "Tag" at bounding box center [135, 50] width 29 height 13
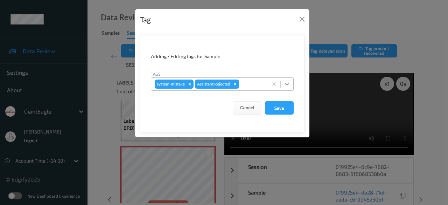
click at [287, 82] on icon at bounding box center [287, 84] width 7 height 7
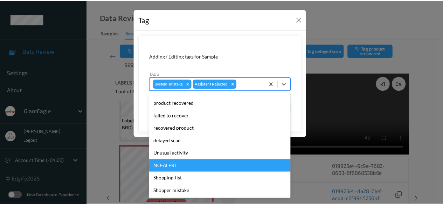
scroll to position [62, 0]
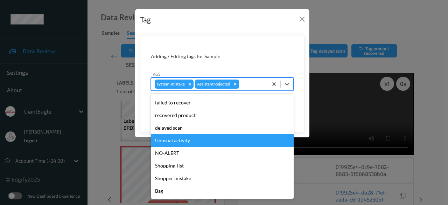
click at [190, 140] on div "Unusual activity" at bounding box center [222, 140] width 143 height 13
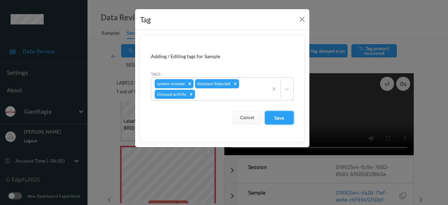
click at [286, 119] on button "Save" at bounding box center [279, 117] width 29 height 13
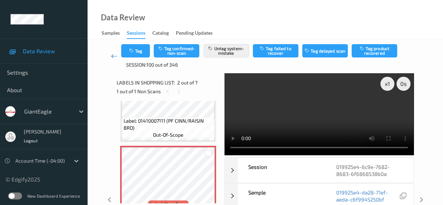
click at [112, 57] on icon at bounding box center [114, 56] width 6 height 7
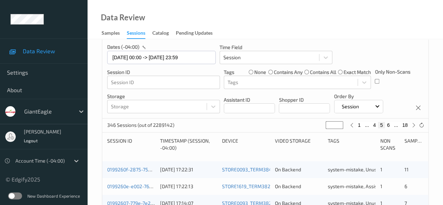
scroll to position [27, 0]
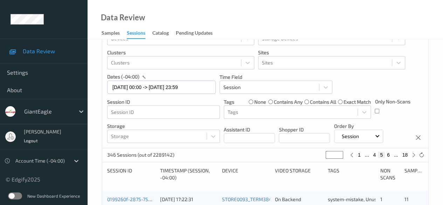
click at [387, 155] on button "6" at bounding box center [388, 155] width 7 height 6
type input "*"
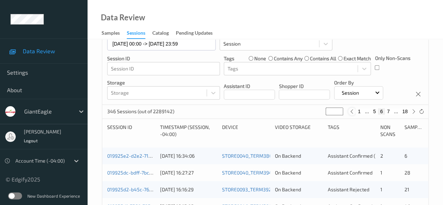
scroll to position [105, 0]
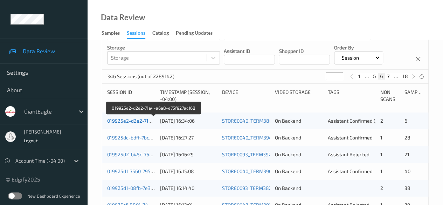
click at [137, 121] on link "019925e2-d2e2-71a4-a6a8-e75f927ac168" at bounding box center [154, 121] width 94 height 6
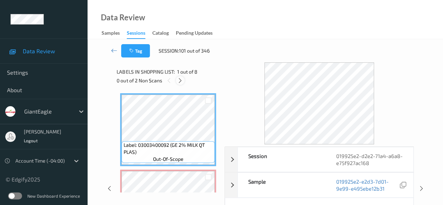
click at [181, 83] on icon at bounding box center [180, 80] width 6 height 6
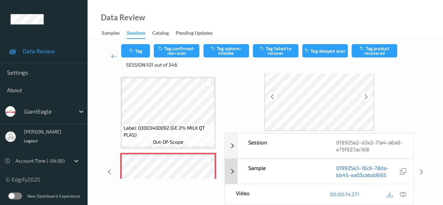
scroll to position [35, 0]
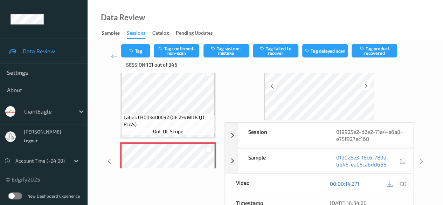
click at [403, 183] on icon at bounding box center [403, 183] width 6 height 6
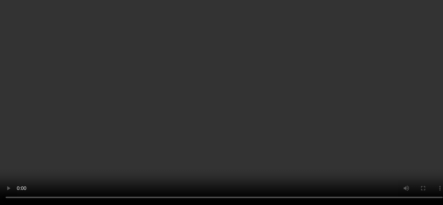
scroll to position [0, 0]
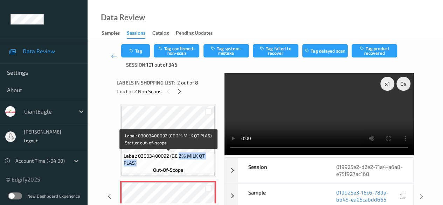
drag, startPoint x: 179, startPoint y: 155, endPoint x: 208, endPoint y: 161, distance: 29.3
click at [208, 161] on span "Label: 03003400092 (GE 2% MILK QT PLAS)" at bounding box center [169, 159] width 90 height 14
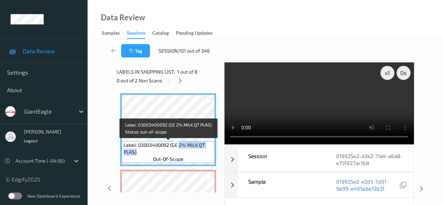
copy span "2% MILK QT PLAS)"
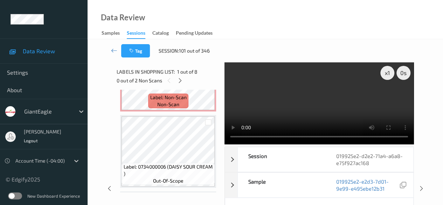
scroll to position [140, 0]
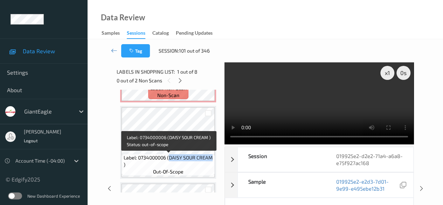
drag, startPoint x: 169, startPoint y: 158, endPoint x: 212, endPoint y: 157, distance: 43.1
click at [212, 157] on span "Label: 0734000006 (DAISY SOUR CREAM )" at bounding box center [169, 161] width 90 height 14
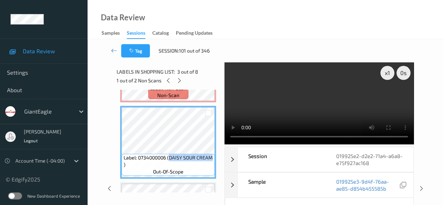
copy span "DAISY SOUR CREAM"
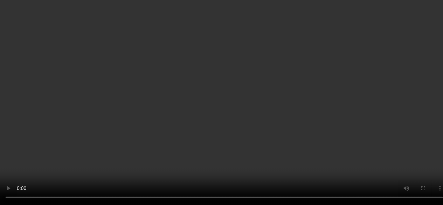
scroll to position [70, 0]
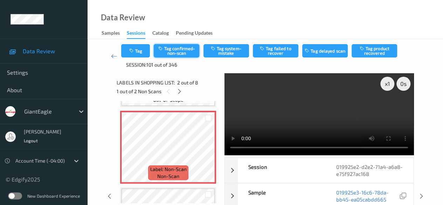
click at [177, 48] on button "Tag confirmed-non-scan" at bounding box center [177, 50] width 46 height 13
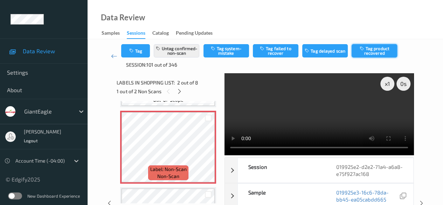
click at [379, 50] on button "Tag product recovered" at bounding box center [375, 50] width 46 height 13
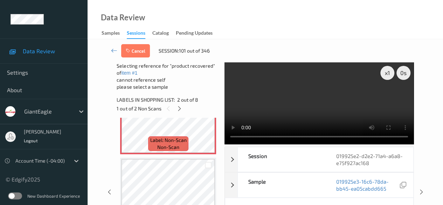
scroll to position [140, 0]
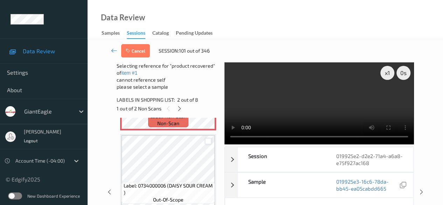
click at [206, 143] on div at bounding box center [208, 141] width 7 height 7
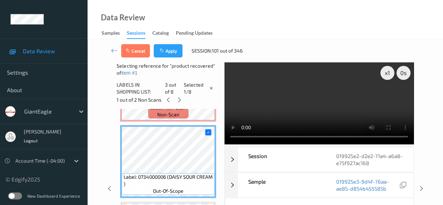
scroll to position [70, 0]
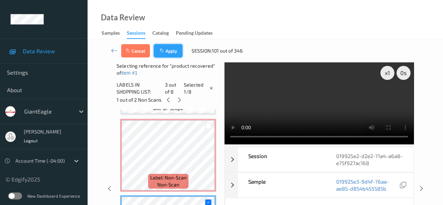
click at [172, 55] on button "Apply" at bounding box center [168, 50] width 29 height 13
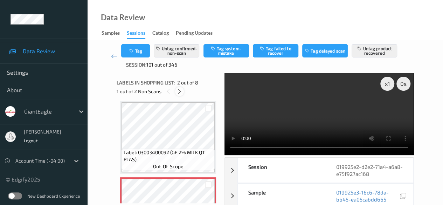
click at [179, 93] on icon at bounding box center [179, 91] width 6 height 6
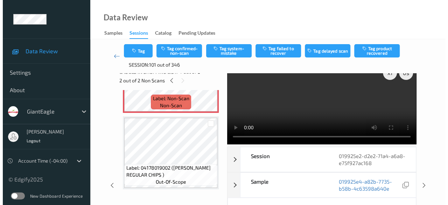
scroll to position [0, 0]
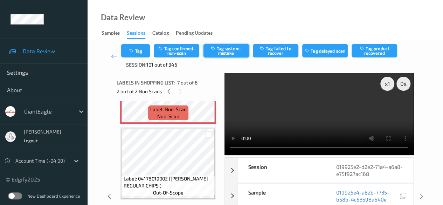
click at [230, 52] on button "Tag system-mistake" at bounding box center [226, 50] width 46 height 13
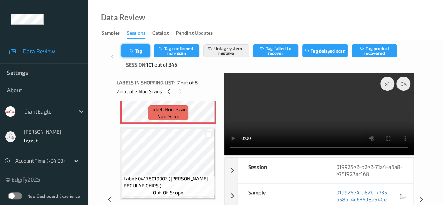
click at [141, 53] on button "Tag" at bounding box center [135, 50] width 29 height 13
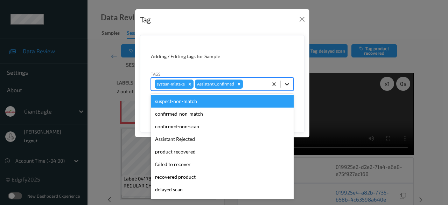
click at [285, 83] on icon at bounding box center [287, 84] width 7 height 7
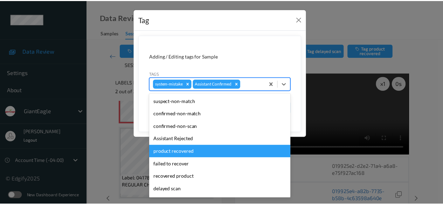
scroll to position [62, 0]
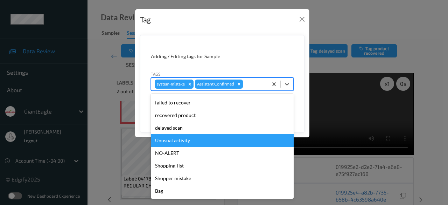
click at [191, 143] on div "Unusual activity" at bounding box center [222, 140] width 143 height 13
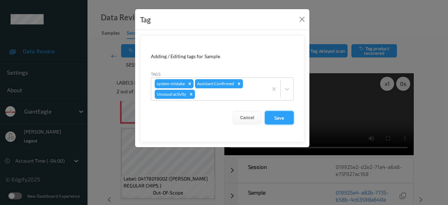
click at [282, 112] on button "Save" at bounding box center [279, 117] width 29 height 13
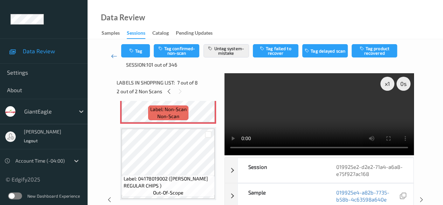
click at [113, 60] on link at bounding box center [114, 56] width 14 height 24
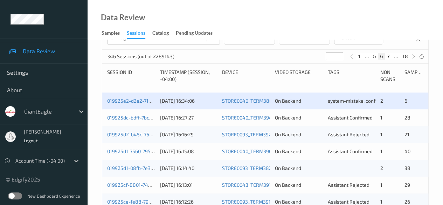
scroll to position [140, 0]
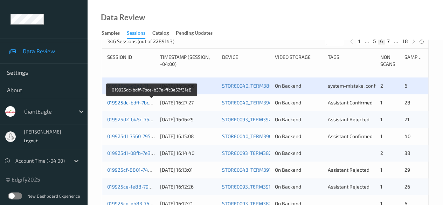
click at [134, 102] on link "019925dc-bdff-7bce-b37e-ffc3e52f31e8" at bounding box center [152, 102] width 90 height 6
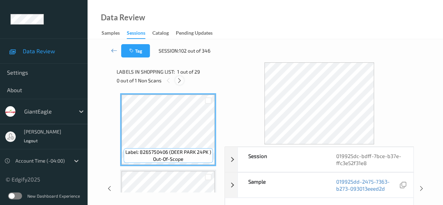
click at [180, 79] on icon at bounding box center [179, 80] width 6 height 6
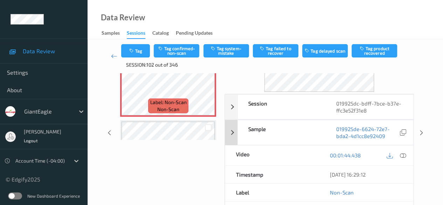
scroll to position [70, 0]
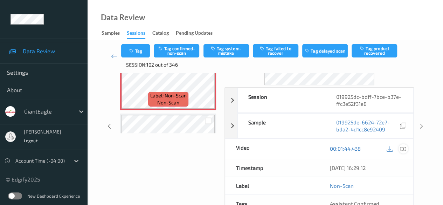
click at [402, 149] on icon at bounding box center [403, 148] width 6 height 6
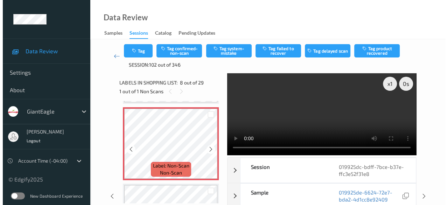
scroll to position [602, 0]
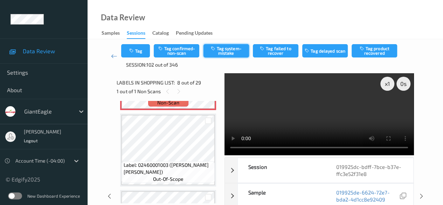
click at [223, 51] on button "Tag system-mistake" at bounding box center [226, 50] width 46 height 13
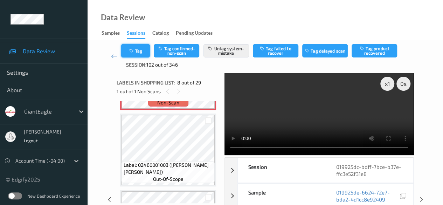
click at [140, 55] on button "Tag" at bounding box center [135, 50] width 29 height 13
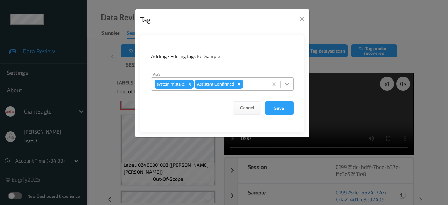
click at [288, 84] on icon at bounding box center [287, 84] width 4 height 2
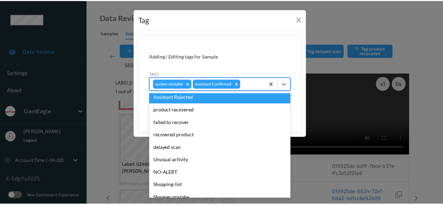
scroll to position [62, 0]
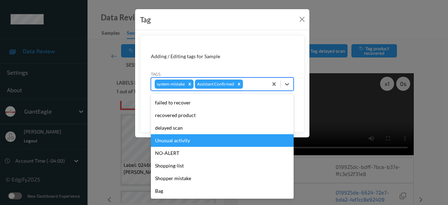
click at [189, 139] on div "Unusual activity" at bounding box center [222, 140] width 143 height 13
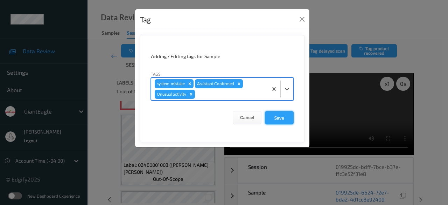
click at [281, 116] on button "Save" at bounding box center [279, 117] width 29 height 13
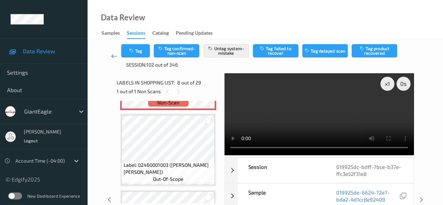
click at [113, 54] on icon at bounding box center [114, 56] width 6 height 7
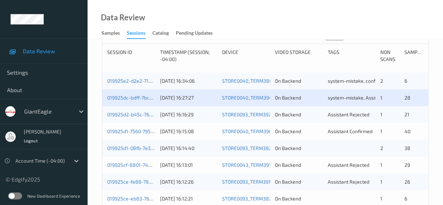
scroll to position [175, 0]
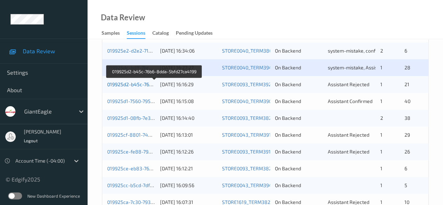
click at [133, 84] on link "019925d2-b45c-76b6-8dda-5bfd27ca4199" at bounding box center [154, 84] width 95 height 6
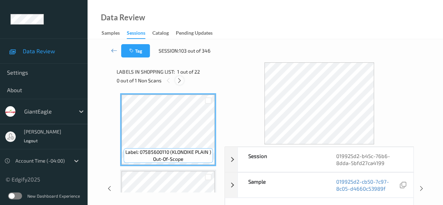
click at [182, 81] on icon at bounding box center [179, 80] width 6 height 6
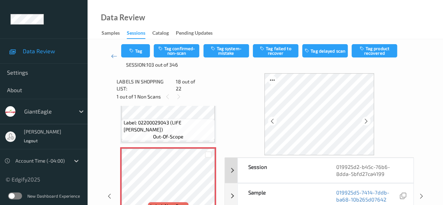
scroll to position [35, 0]
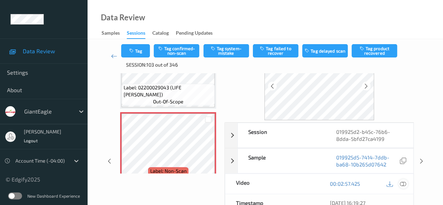
click at [403, 185] on icon at bounding box center [403, 183] width 6 height 6
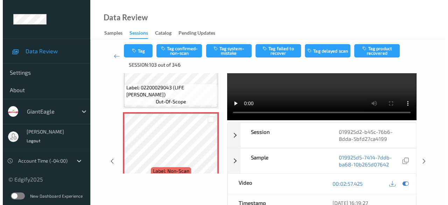
scroll to position [0, 0]
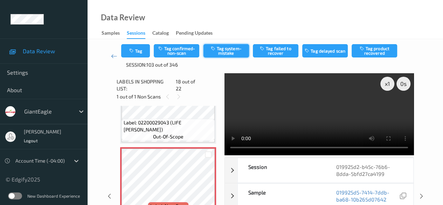
click at [231, 51] on button "Tag system-mistake" at bounding box center [226, 50] width 46 height 13
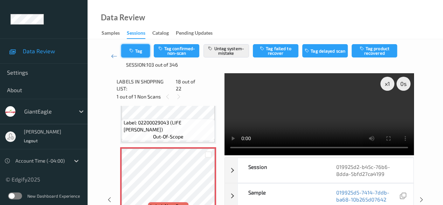
click at [138, 52] on button "Tag" at bounding box center [135, 50] width 29 height 13
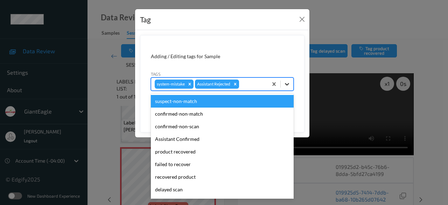
click at [287, 83] on icon at bounding box center [287, 84] width 7 height 7
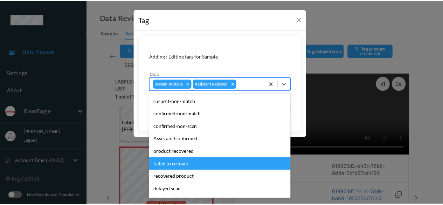
scroll to position [62, 0]
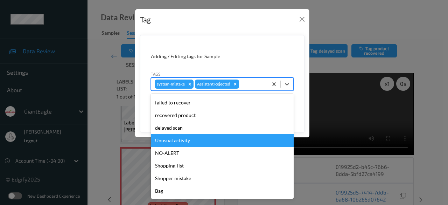
click at [193, 141] on div "Unusual activity" at bounding box center [222, 140] width 143 height 13
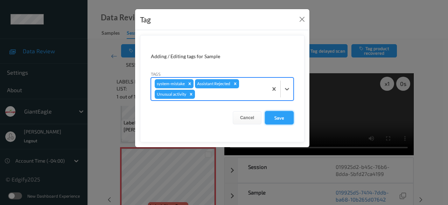
click at [284, 116] on button "Save" at bounding box center [279, 117] width 29 height 13
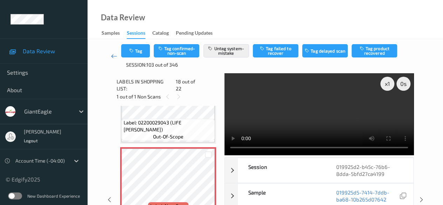
click at [113, 57] on icon at bounding box center [114, 56] width 6 height 7
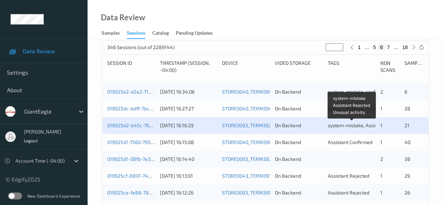
scroll to position [175, 0]
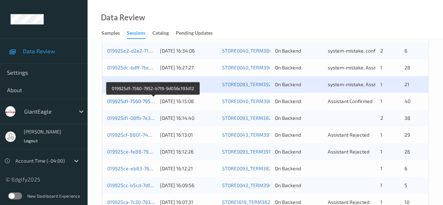
click at [140, 102] on link "019925d1-7560-7952-b719-9d056c193d12" at bounding box center [153, 101] width 92 height 6
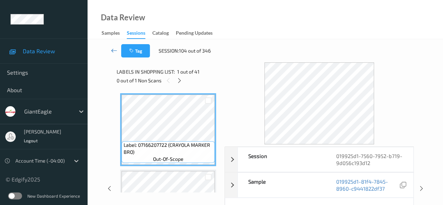
click at [115, 51] on icon at bounding box center [114, 50] width 6 height 7
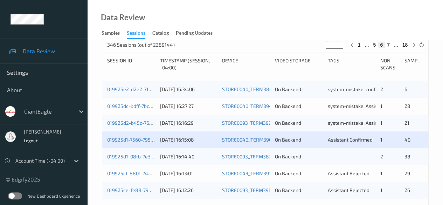
scroll to position [175, 0]
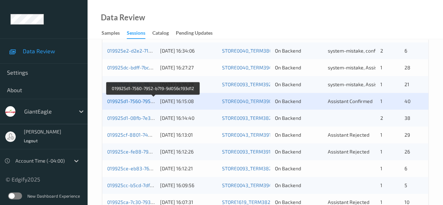
click at [128, 99] on link "019925d1-7560-7952-b719-9d056c193d12" at bounding box center [153, 101] width 92 height 6
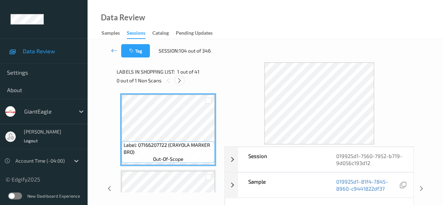
click at [179, 82] on icon at bounding box center [179, 80] width 6 height 6
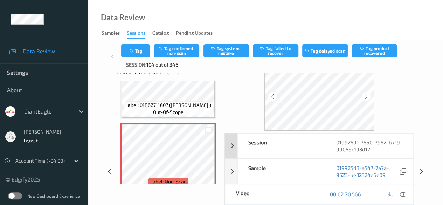
scroll to position [35, 0]
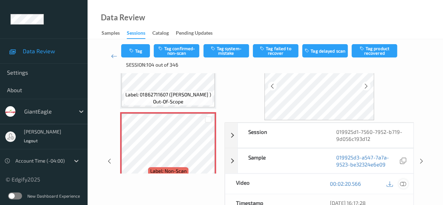
click at [401, 183] on icon at bounding box center [403, 183] width 6 height 6
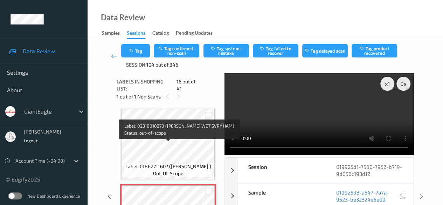
scroll to position [1072, 0]
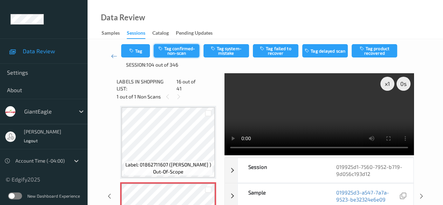
click at [178, 54] on button "Tag confirmed-non-scan" at bounding box center [177, 50] width 46 height 13
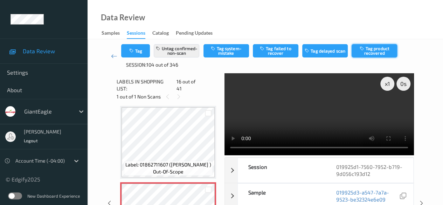
click at [382, 52] on button "Tag product recovered" at bounding box center [375, 50] width 46 height 13
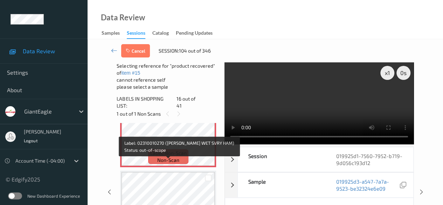
scroll to position [1212, 0]
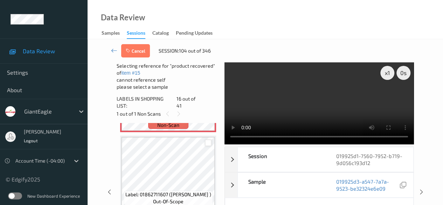
click at [208, 139] on div at bounding box center [208, 142] width 7 height 7
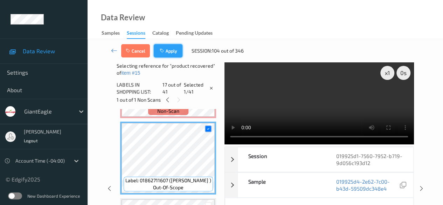
click at [169, 49] on button "Apply" at bounding box center [168, 50] width 29 height 13
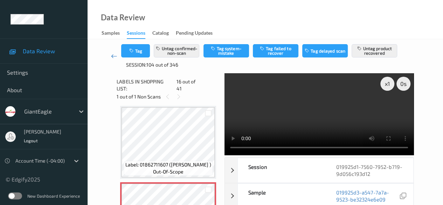
click at [112, 56] on icon at bounding box center [114, 56] width 6 height 7
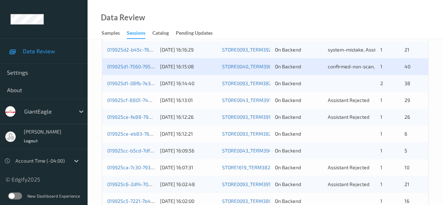
scroll to position [210, 0]
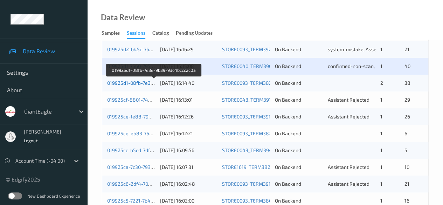
click at [144, 82] on link "019925d1-08fb-7e3e-9b39-93c4bccc2c0a" at bounding box center [154, 83] width 94 height 6
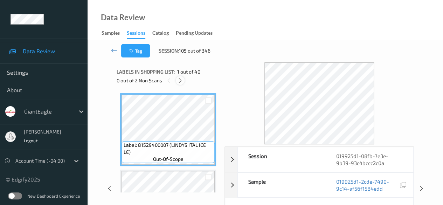
click at [181, 80] on icon at bounding box center [180, 80] width 6 height 6
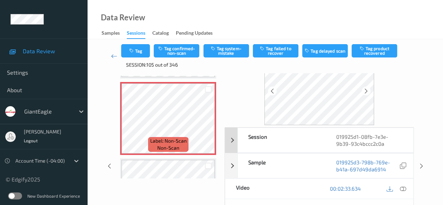
scroll to position [70, 0]
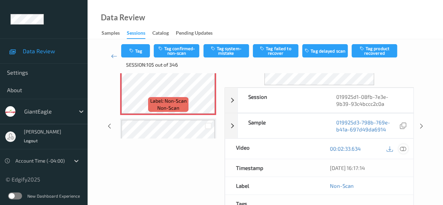
click at [401, 148] on icon at bounding box center [403, 148] width 6 height 6
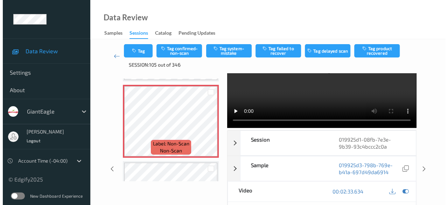
scroll to position [0, 0]
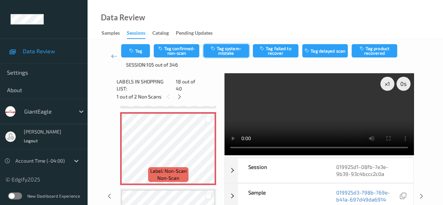
click at [221, 54] on button "Tag system-mistake" at bounding box center [226, 50] width 46 height 13
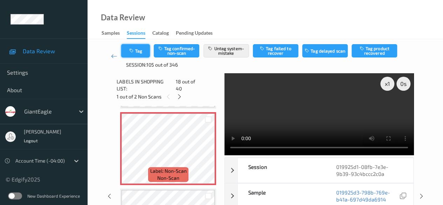
click at [143, 51] on button "Tag" at bounding box center [135, 50] width 29 height 13
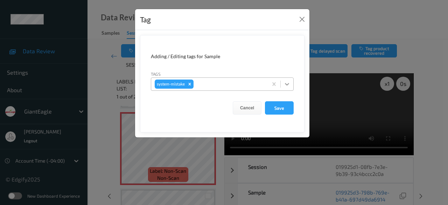
click at [286, 85] on icon at bounding box center [287, 84] width 7 height 7
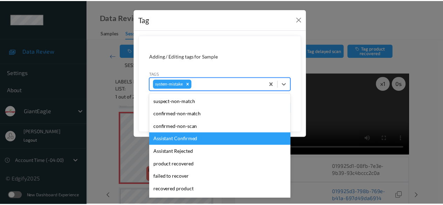
scroll to position [70, 0]
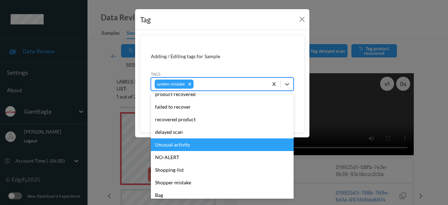
click at [193, 146] on div "Unusual activity" at bounding box center [222, 144] width 143 height 13
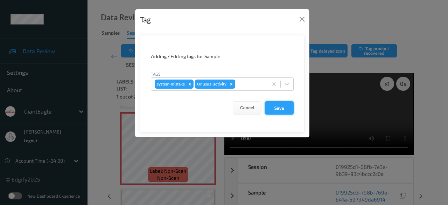
click at [279, 108] on button "Save" at bounding box center [279, 107] width 29 height 13
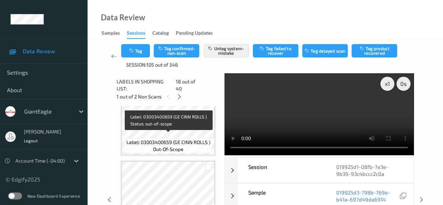
scroll to position [1365, 0]
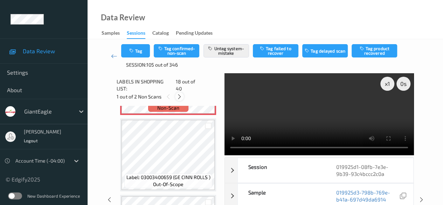
click at [180, 94] on icon at bounding box center [179, 97] width 6 height 6
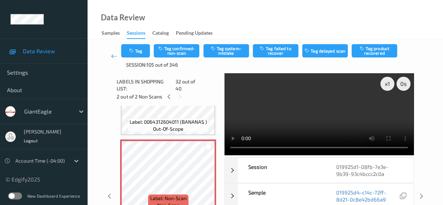
scroll to position [2364, 0]
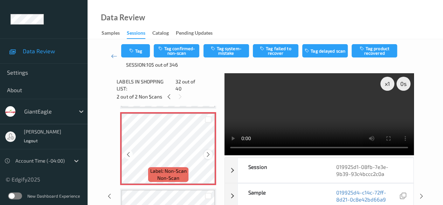
click at [210, 151] on icon at bounding box center [208, 154] width 6 height 6
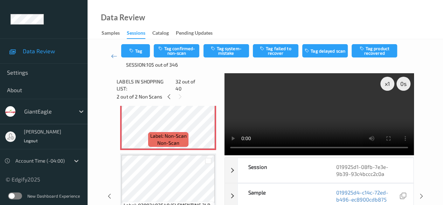
scroll to position [2329, 0]
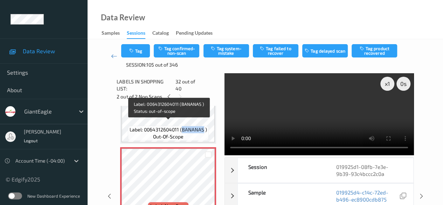
drag, startPoint x: 181, startPoint y: 125, endPoint x: 203, endPoint y: 123, distance: 21.4
click at [203, 126] on span "Label: 0064312604011 (BANANAS )" at bounding box center [168, 129] width 77 height 7
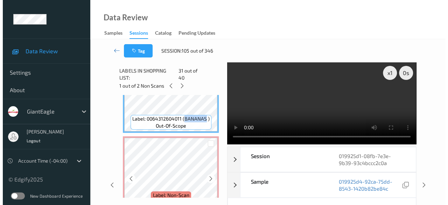
scroll to position [2364, 0]
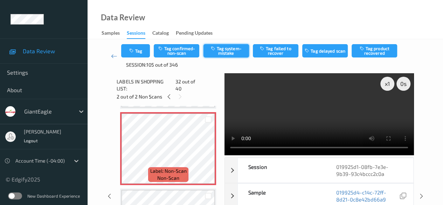
click at [223, 48] on button "Tag system-mistake" at bounding box center [226, 50] width 46 height 13
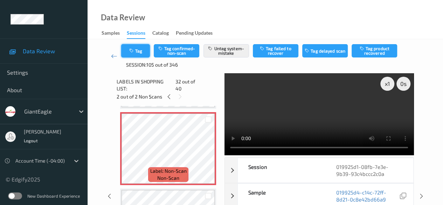
click at [143, 54] on button "Tag" at bounding box center [135, 50] width 29 height 13
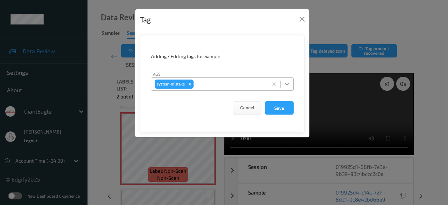
click at [287, 84] on icon at bounding box center [287, 84] width 4 height 2
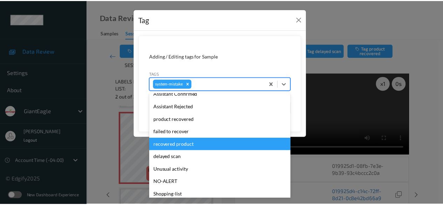
scroll to position [74, 0]
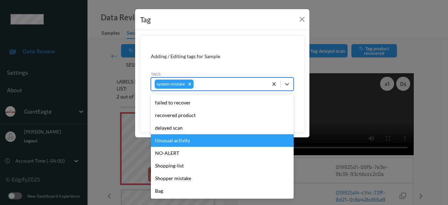
click at [190, 137] on div "Unusual activity" at bounding box center [222, 140] width 143 height 13
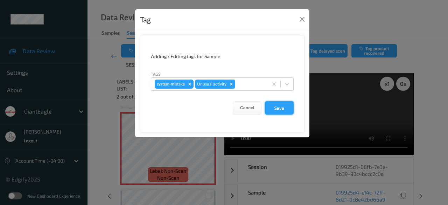
click at [282, 104] on button "Save" at bounding box center [279, 107] width 29 height 13
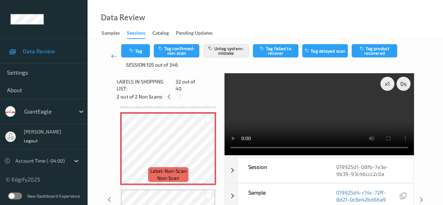
click at [111, 56] on icon at bounding box center [114, 56] width 6 height 7
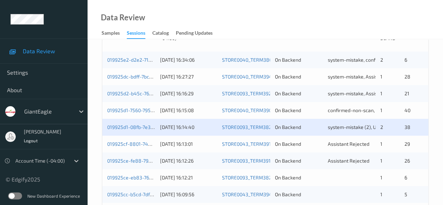
scroll to position [210, 0]
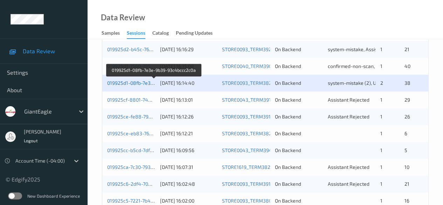
click at [140, 82] on link "019925d1-08fb-7e3e-9b39-93c4bccc2c0a" at bounding box center [154, 83] width 94 height 6
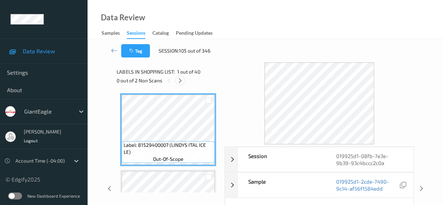
click at [180, 81] on icon at bounding box center [180, 80] width 6 height 6
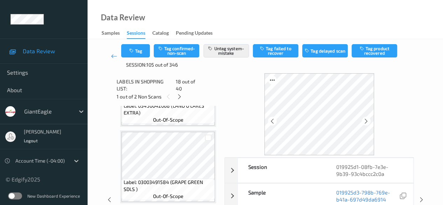
scroll to position [1190, 0]
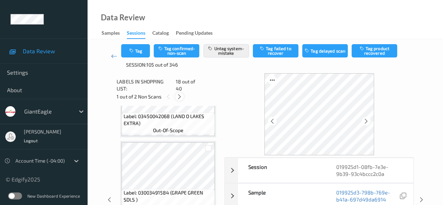
click at [180, 94] on icon at bounding box center [179, 97] width 6 height 6
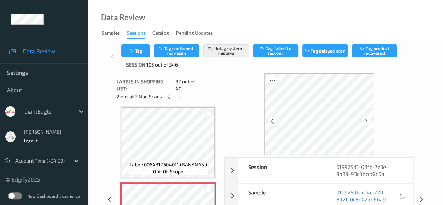
click at [112, 55] on icon at bounding box center [114, 56] width 6 height 7
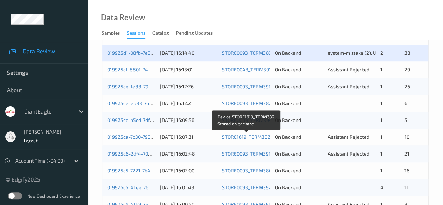
scroll to position [210, 0]
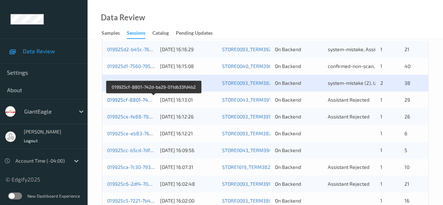
click at [141, 101] on link "019925cf-8801-742d-ba29-011db33fd4b2" at bounding box center [154, 100] width 94 height 6
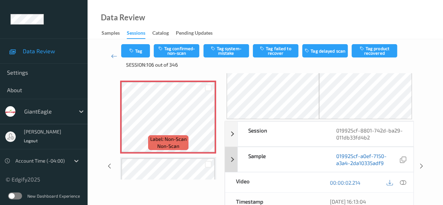
scroll to position [35, 0]
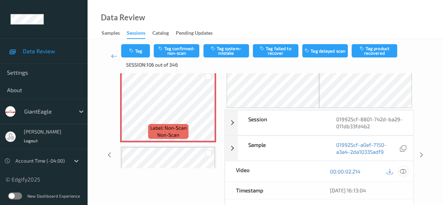
click at [404, 170] on icon at bounding box center [403, 171] width 6 height 6
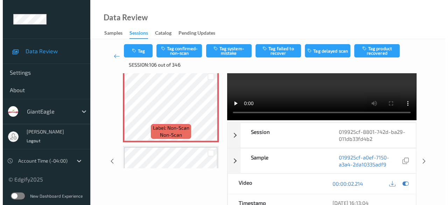
scroll to position [0, 0]
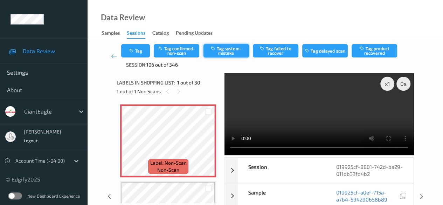
click at [223, 50] on button "Tag system-mistake" at bounding box center [226, 50] width 46 height 13
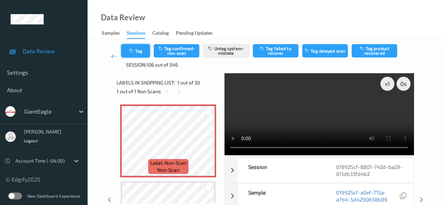
click at [137, 50] on button "Tag" at bounding box center [135, 50] width 29 height 13
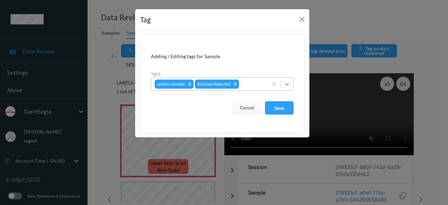
click at [290, 85] on icon at bounding box center [287, 84] width 7 height 7
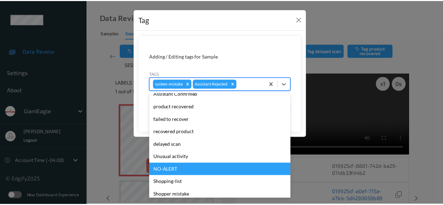
scroll to position [62, 0]
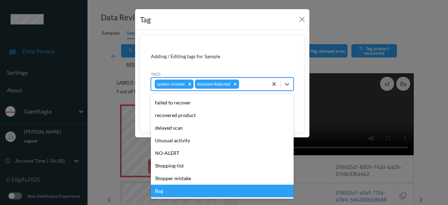
click at [191, 190] on div "Bag" at bounding box center [222, 191] width 143 height 13
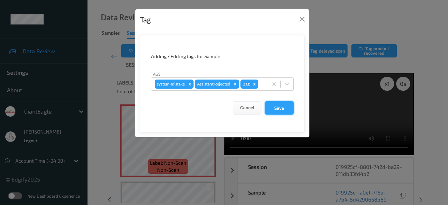
click at [275, 107] on button "Save" at bounding box center [279, 107] width 29 height 13
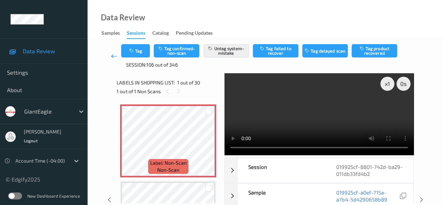
click at [113, 58] on icon at bounding box center [114, 56] width 6 height 7
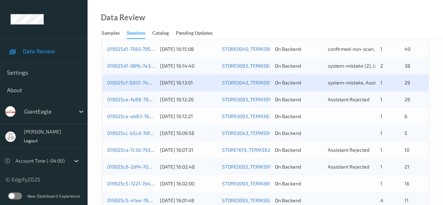
scroll to position [245, 0]
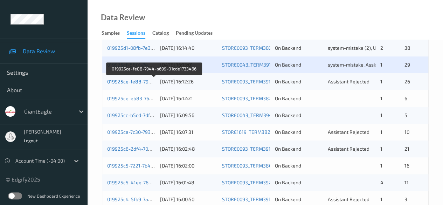
click at [130, 81] on link "019925ce-fe88-7944-a699-01cde1733466" at bounding box center [154, 81] width 95 height 6
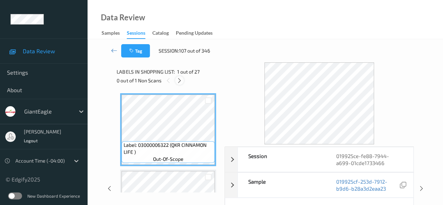
click at [179, 83] on icon at bounding box center [179, 80] width 6 height 6
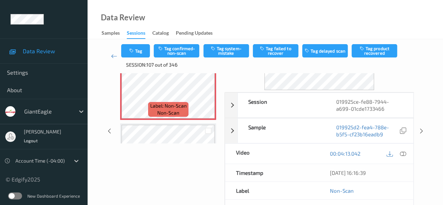
scroll to position [70, 0]
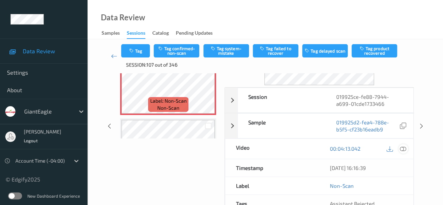
click at [402, 150] on icon at bounding box center [403, 148] width 6 height 6
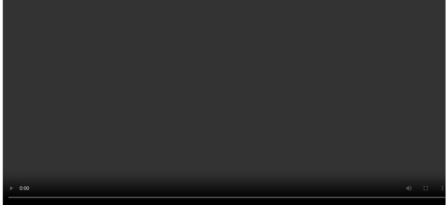
scroll to position [1829, 0]
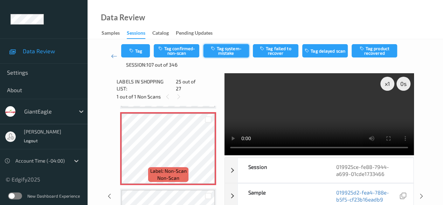
click at [219, 50] on button "Tag system-mistake" at bounding box center [226, 50] width 46 height 13
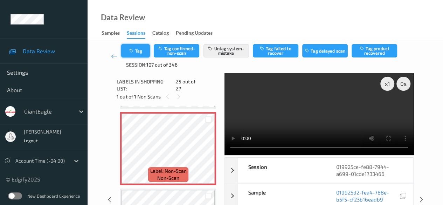
click at [142, 54] on button "Tag" at bounding box center [135, 50] width 29 height 13
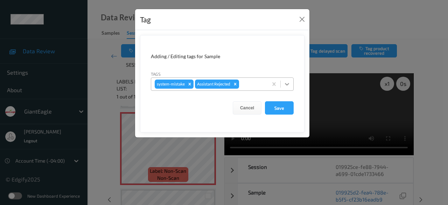
click at [289, 84] on icon at bounding box center [287, 84] width 7 height 7
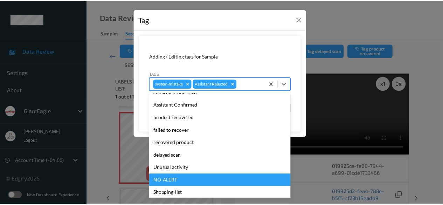
scroll to position [62, 0]
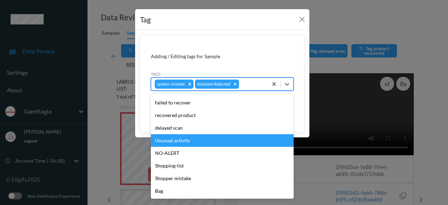
click at [186, 138] on div "Unusual activity" at bounding box center [222, 140] width 143 height 13
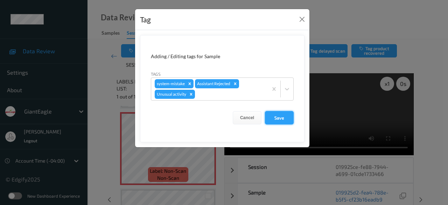
click at [278, 112] on button "Save" at bounding box center [279, 117] width 29 height 13
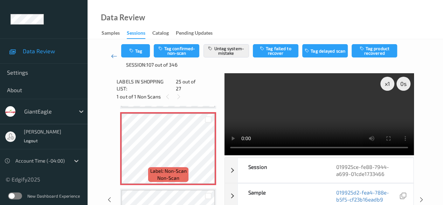
click at [113, 56] on icon at bounding box center [114, 56] width 6 height 7
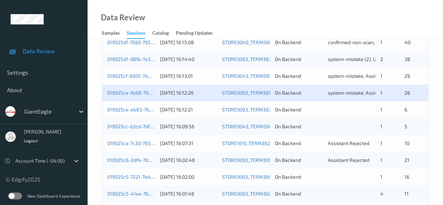
scroll to position [245, 0]
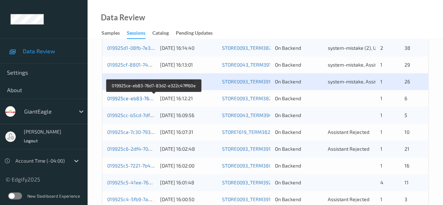
click at [131, 97] on link "019925ce-eb83-76d7-83d2-e322c47ff60e" at bounding box center [154, 98] width 94 height 6
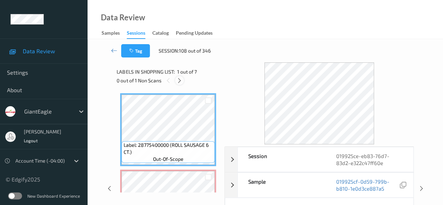
click at [179, 79] on icon at bounding box center [179, 80] width 6 height 6
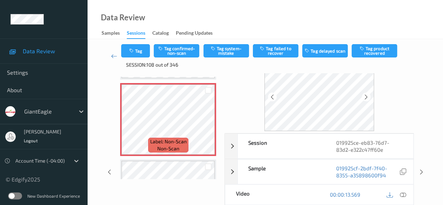
scroll to position [35, 0]
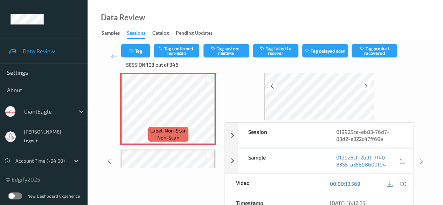
click at [404, 184] on icon at bounding box center [403, 183] width 6 height 6
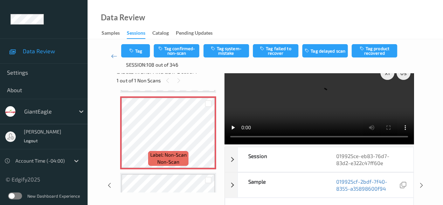
scroll to position [0, 0]
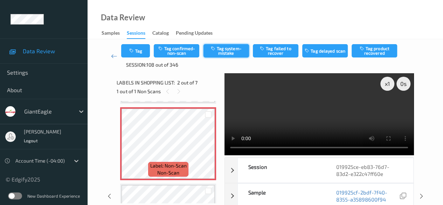
click at [225, 47] on button "Tag system-mistake" at bounding box center [226, 50] width 46 height 13
click at [115, 56] on icon at bounding box center [114, 56] width 6 height 7
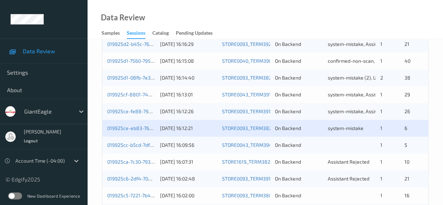
scroll to position [280, 0]
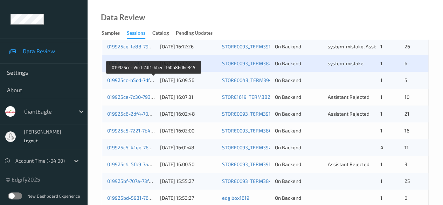
click at [144, 81] on link "019925cc-b5cd-7df1-bbee-160a86d6e345" at bounding box center [154, 80] width 94 height 6
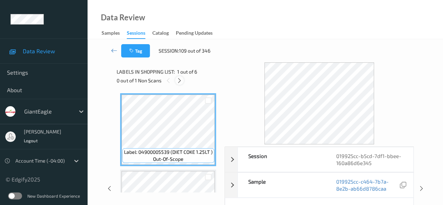
click at [178, 79] on icon at bounding box center [179, 80] width 6 height 6
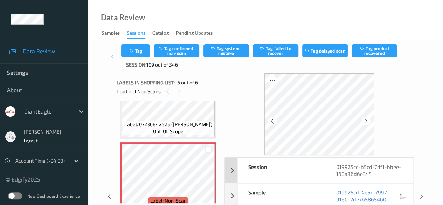
scroll to position [35, 0]
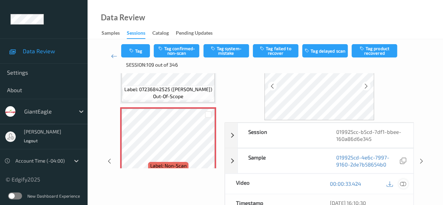
click at [404, 180] on icon at bounding box center [403, 183] width 6 height 6
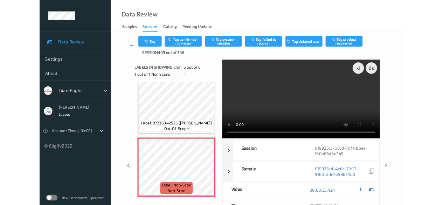
scroll to position [317, 0]
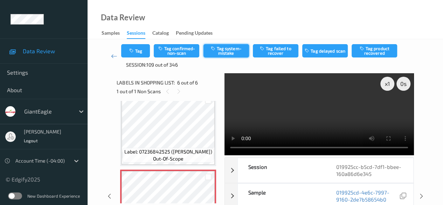
click at [235, 50] on button "Tag system-mistake" at bounding box center [226, 50] width 46 height 13
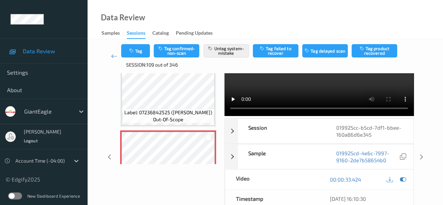
scroll to position [0, 0]
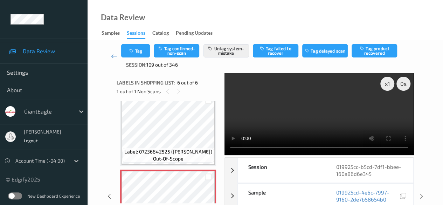
click at [116, 57] on icon at bounding box center [114, 56] width 6 height 7
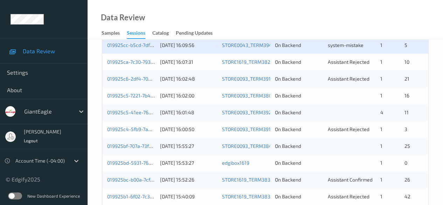
scroll to position [280, 0]
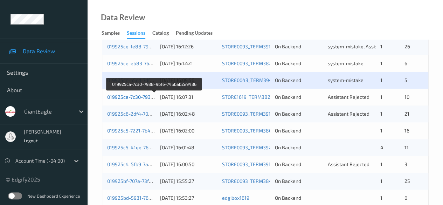
click at [137, 97] on link "019925ca-7c30-7938-9bfe-74bbab2e9436" at bounding box center [154, 97] width 95 height 6
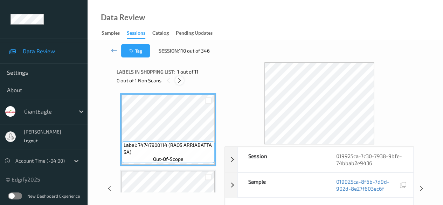
click at [179, 80] on icon at bounding box center [179, 80] width 6 height 6
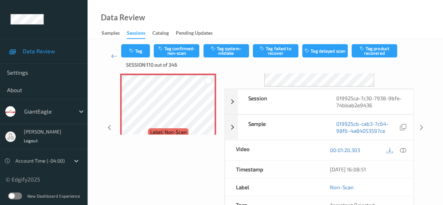
scroll to position [70, 0]
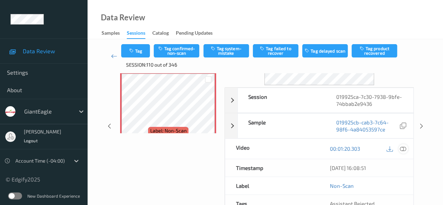
click at [405, 148] on icon at bounding box center [403, 148] width 6 height 6
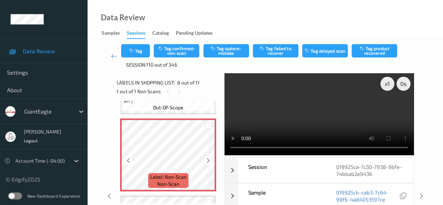
scroll to position [532, 0]
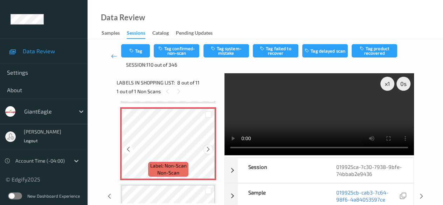
click at [207, 150] on icon at bounding box center [208, 149] width 6 height 6
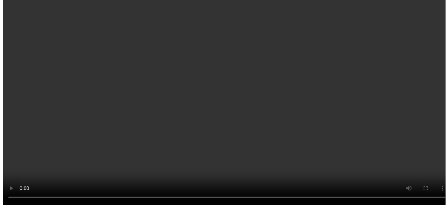
scroll to position [567, 0]
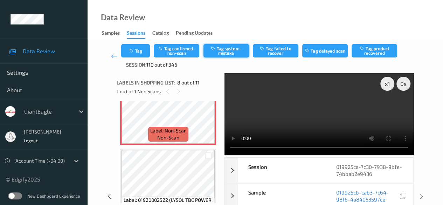
click at [227, 48] on button "Tag system-mistake" at bounding box center [226, 50] width 46 height 13
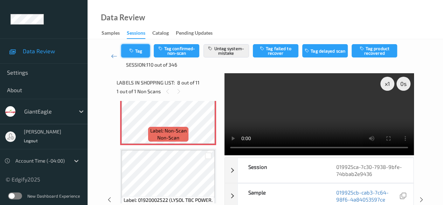
click at [143, 54] on button "Tag" at bounding box center [135, 50] width 29 height 13
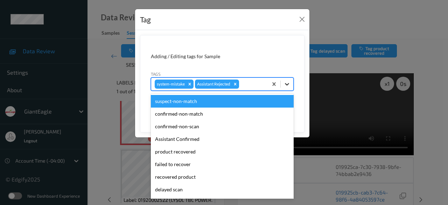
click at [286, 84] on icon at bounding box center [287, 84] width 4 height 2
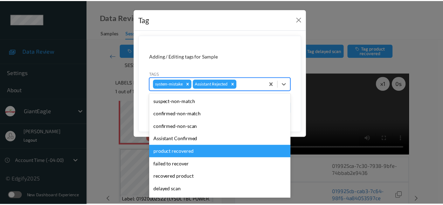
scroll to position [62, 0]
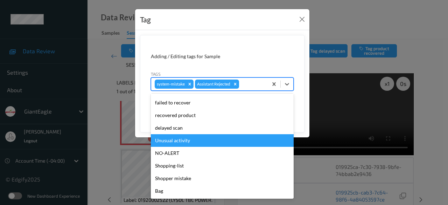
click at [183, 142] on div "Unusual activity" at bounding box center [222, 140] width 143 height 13
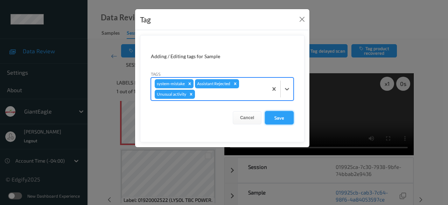
click at [281, 119] on button "Save" at bounding box center [279, 117] width 29 height 13
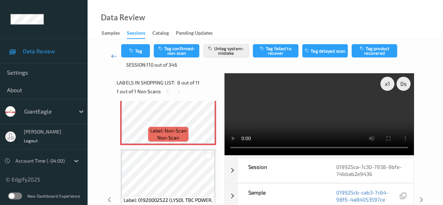
click at [112, 56] on icon at bounding box center [114, 56] width 6 height 7
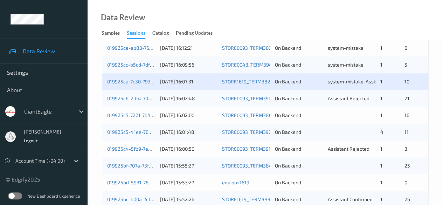
scroll to position [280, 0]
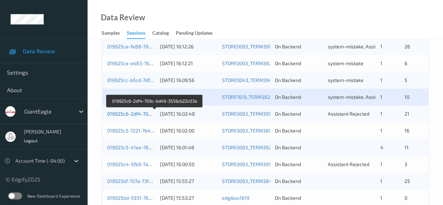
click at [140, 112] on link "019925c6-2df4-709c-bd49-3556cb22c03a" at bounding box center [154, 114] width 95 height 6
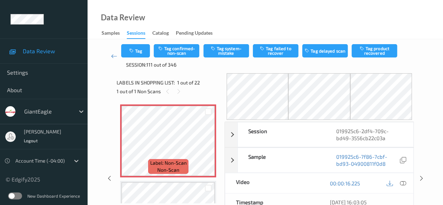
drag, startPoint x: 42, startPoint y: -1, endPoint x: 102, endPoint y: -10, distance: 60.6
click at [102, 0] on html "Data Review Settings About GiantEagle shankaramma shankaramma Logout Account Ti…" at bounding box center [221, 102] width 443 height 205
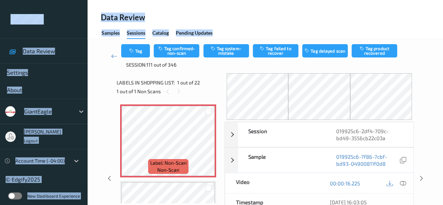
click at [102, 47] on div "Tag Tag confirmed-non-scan Tag system-mistake Tag failed to recover Tag delayed…" at bounding box center [265, 56] width 327 height 34
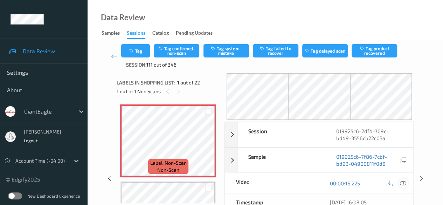
click at [403, 181] on icon at bounding box center [403, 183] width 6 height 6
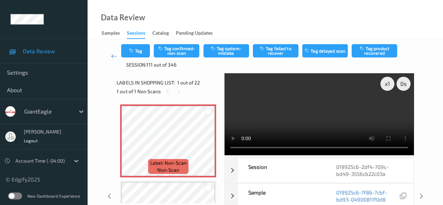
click at [230, 147] on video at bounding box center [318, 114] width 189 height 82
click at [227, 49] on button "Tag system-mistake" at bounding box center [226, 50] width 46 height 13
click at [142, 53] on button "Tag" at bounding box center [135, 50] width 29 height 13
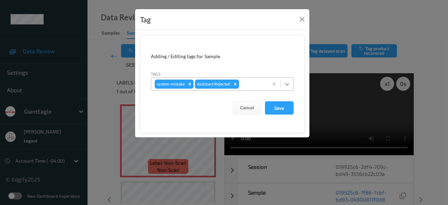
click at [288, 84] on icon at bounding box center [287, 84] width 4 height 2
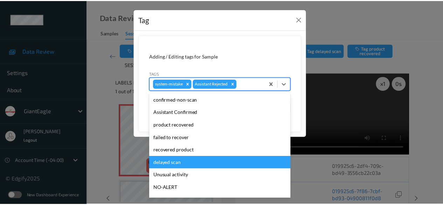
scroll to position [62, 0]
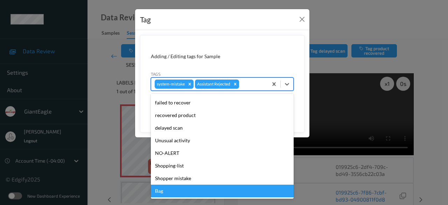
click at [166, 189] on div "Bag" at bounding box center [222, 191] width 143 height 13
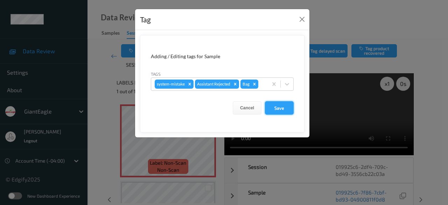
click at [278, 108] on button "Save" at bounding box center [279, 107] width 29 height 13
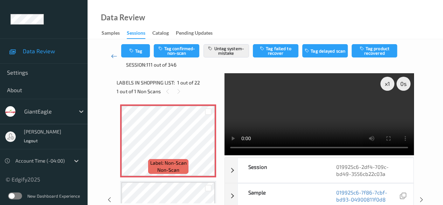
click at [113, 56] on icon at bounding box center [114, 56] width 6 height 7
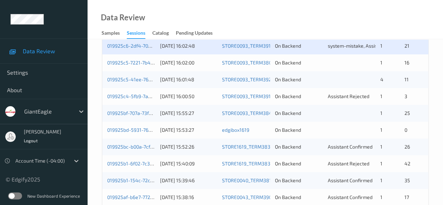
scroll to position [307, 0]
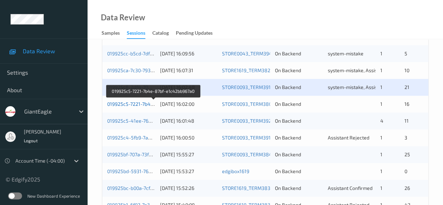
click at [129, 104] on link "019925c5-7221-7b4e-87bf-e1c42bb967a0" at bounding box center [153, 104] width 93 height 6
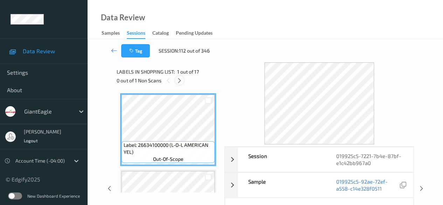
click at [180, 81] on icon at bounding box center [179, 80] width 6 height 6
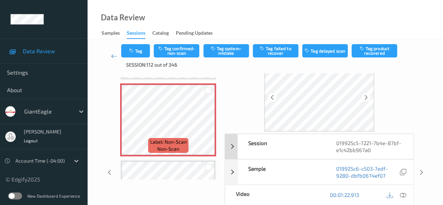
scroll to position [35, 0]
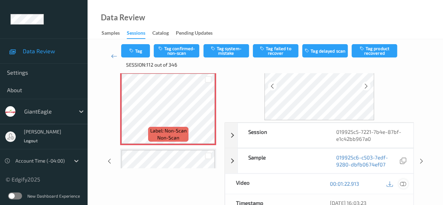
click at [405, 182] on icon at bounding box center [403, 183] width 6 height 6
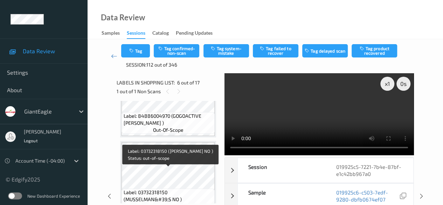
scroll to position [484, 0]
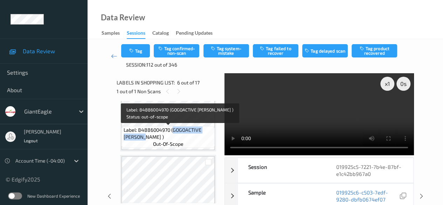
drag, startPoint x: 174, startPoint y: 131, endPoint x: 205, endPoint y: 136, distance: 31.4
click at [205, 136] on span "Label: 84886004970 (GOGOACTIVE CHER )" at bounding box center [169, 133] width 90 height 14
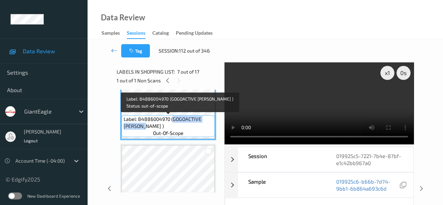
copy span "GOGOACTIVE CHER )"
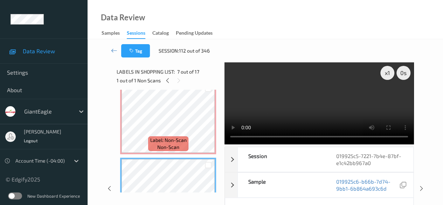
scroll to position [379, 0]
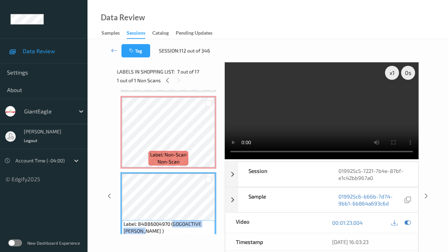
click at [225, 159] on video at bounding box center [322, 110] width 194 height 97
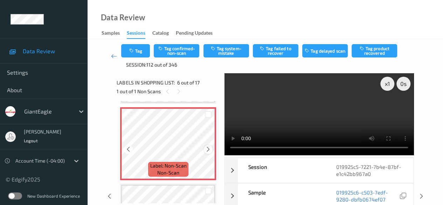
click at [210, 150] on icon at bounding box center [208, 149] width 6 height 6
click at [209, 150] on icon at bounding box center [208, 149] width 6 height 6
click at [184, 50] on button "Tag confirmed-non-scan" at bounding box center [177, 50] width 46 height 13
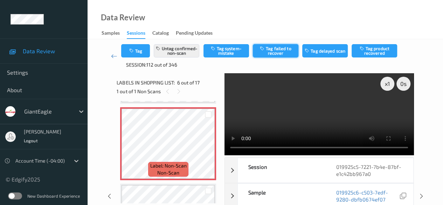
click at [286, 51] on button "Tag failed to recover" at bounding box center [276, 50] width 46 height 13
click at [113, 55] on icon at bounding box center [114, 56] width 6 height 7
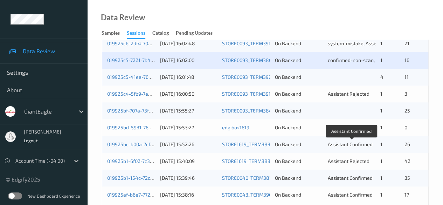
scroll to position [342, 0]
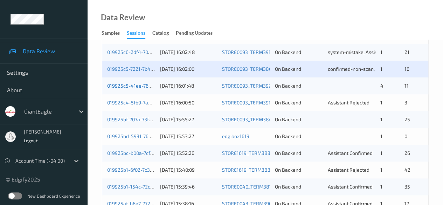
click at [143, 88] on link "019925c5-41ee-76e1-b210-3da91dde6d69" at bounding box center [154, 86] width 94 height 6
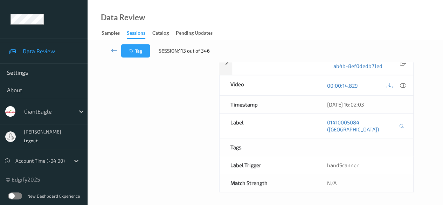
scroll to position [123, 0]
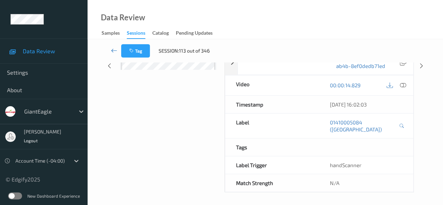
click at [111, 51] on icon at bounding box center [114, 50] width 6 height 7
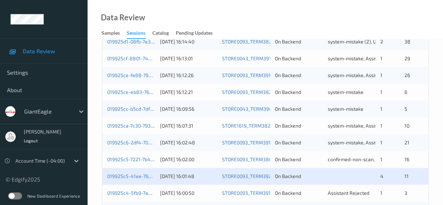
scroll to position [280, 0]
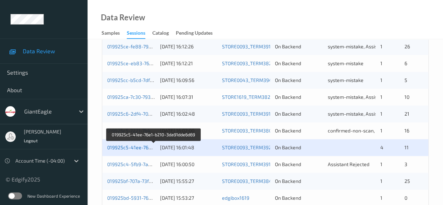
click at [124, 147] on link "019925c5-41ee-76e1-b210-3da91dde6d69" at bounding box center [154, 147] width 94 height 6
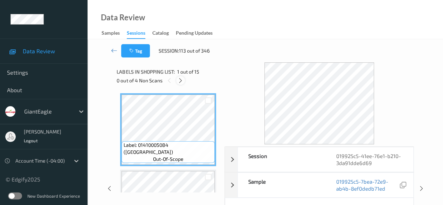
click at [180, 83] on icon at bounding box center [181, 80] width 6 height 6
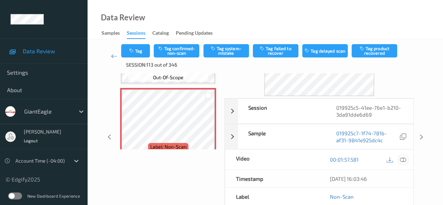
scroll to position [70, 0]
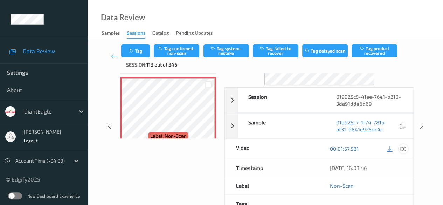
click at [404, 150] on icon at bounding box center [403, 148] width 6 height 6
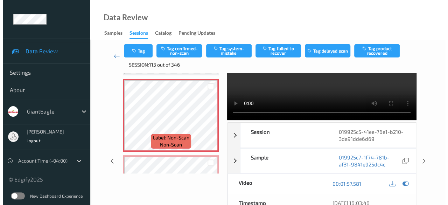
scroll to position [802, 0]
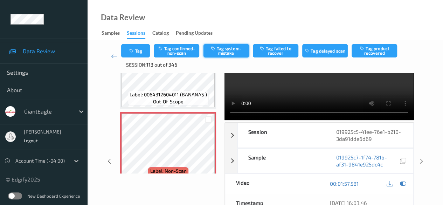
click at [227, 47] on button "Tag system-mistake" at bounding box center [226, 50] width 46 height 13
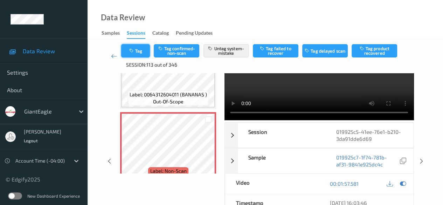
click at [139, 50] on button "Tag" at bounding box center [135, 50] width 29 height 13
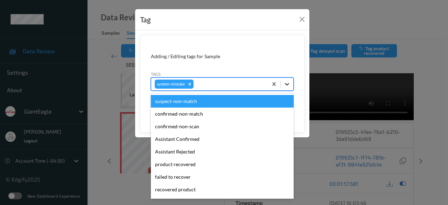
click at [288, 86] on icon at bounding box center [287, 84] width 7 height 7
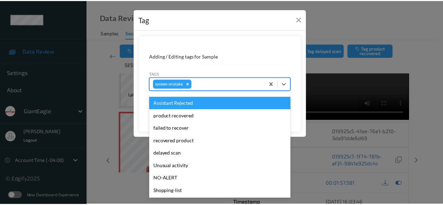
scroll to position [74, 0]
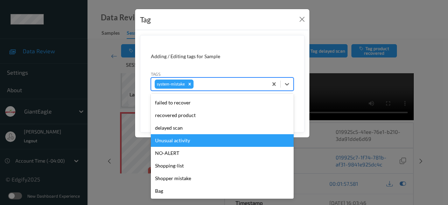
click at [197, 141] on div "Unusual activity" at bounding box center [222, 140] width 143 height 13
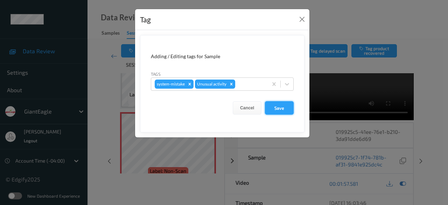
click at [285, 109] on button "Save" at bounding box center [279, 107] width 29 height 13
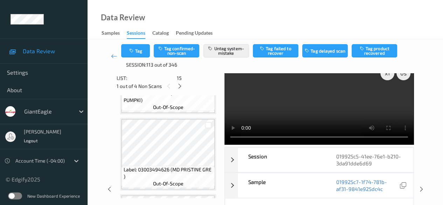
scroll to position [0, 0]
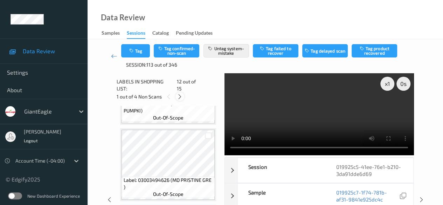
click at [179, 94] on icon at bounding box center [180, 97] width 6 height 6
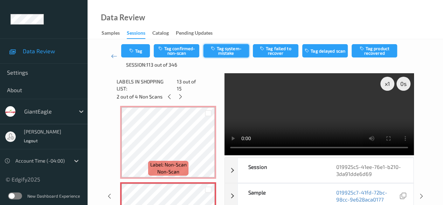
click at [227, 49] on button "Tag system-mistake" at bounding box center [226, 50] width 46 height 13
click at [178, 94] on icon at bounding box center [181, 97] width 6 height 6
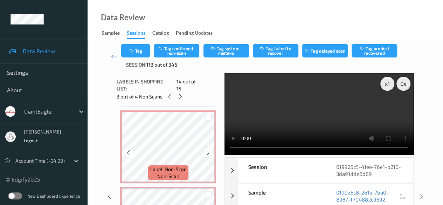
scroll to position [850, 0]
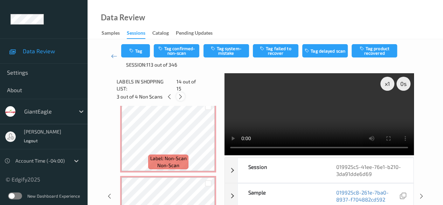
click at [179, 94] on icon at bounding box center [181, 97] width 6 height 6
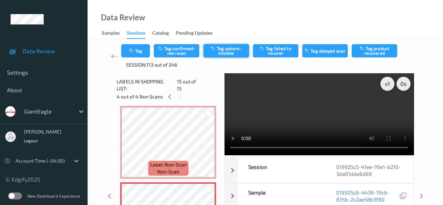
click at [224, 51] on button "Tag system-mistake" at bounding box center [226, 50] width 46 height 13
click at [169, 94] on icon at bounding box center [170, 97] width 6 height 6
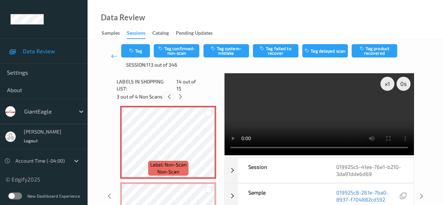
scroll to position [920, 0]
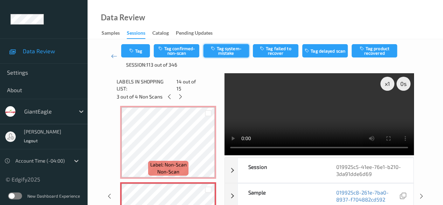
click at [223, 51] on button "Tag system-mistake" at bounding box center [226, 50] width 46 height 13
click at [169, 94] on icon at bounding box center [169, 97] width 6 height 6
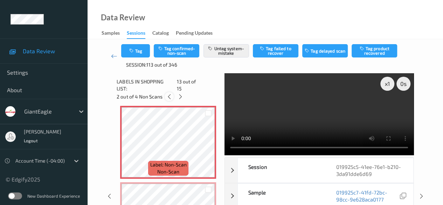
scroll to position [843, 0]
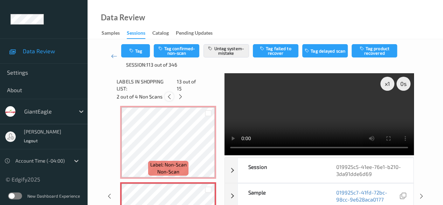
click at [169, 94] on icon at bounding box center [169, 97] width 6 height 6
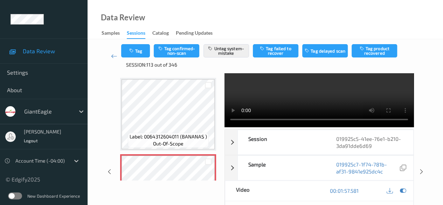
scroll to position [0, 0]
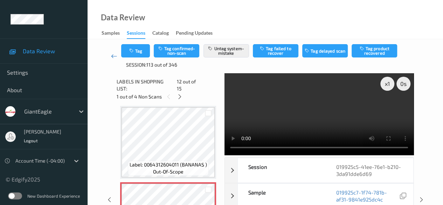
click at [115, 58] on icon at bounding box center [114, 56] width 6 height 7
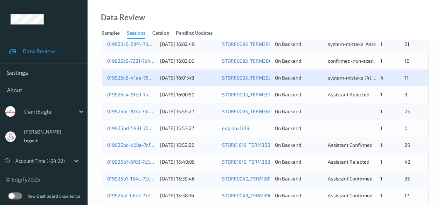
scroll to position [307, 0]
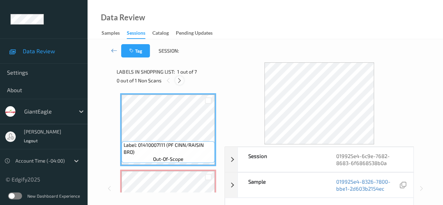
click at [180, 82] on icon at bounding box center [179, 80] width 6 height 6
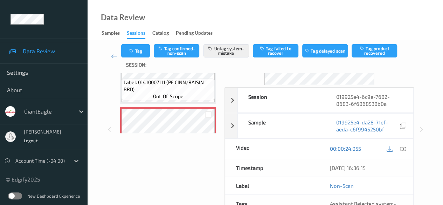
scroll to position [105, 0]
